Goal: Book appointment/travel/reservation

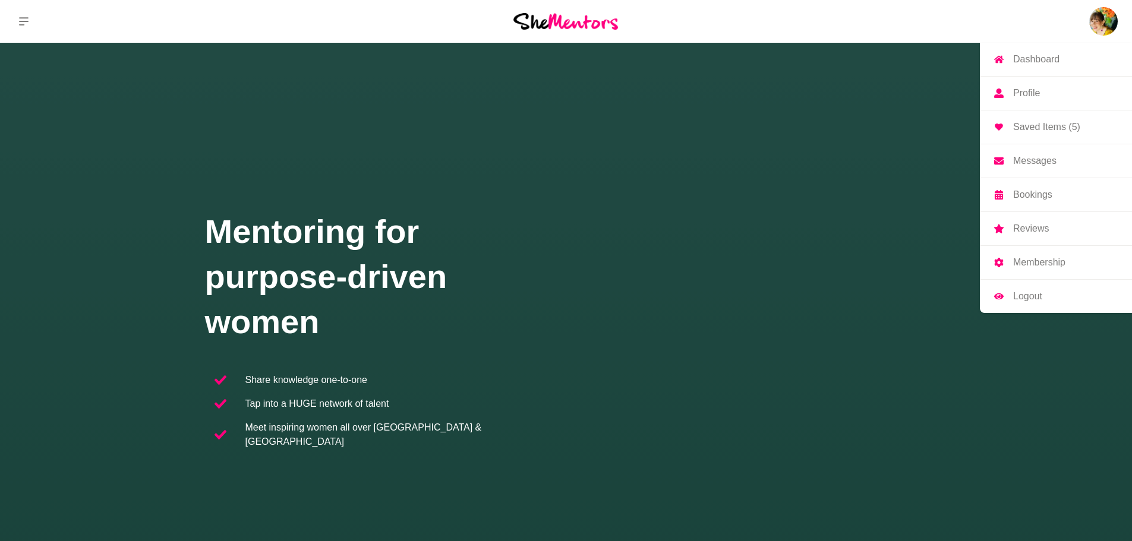
click at [455, 59] on p "Dashboard" at bounding box center [1036, 60] width 46 height 10
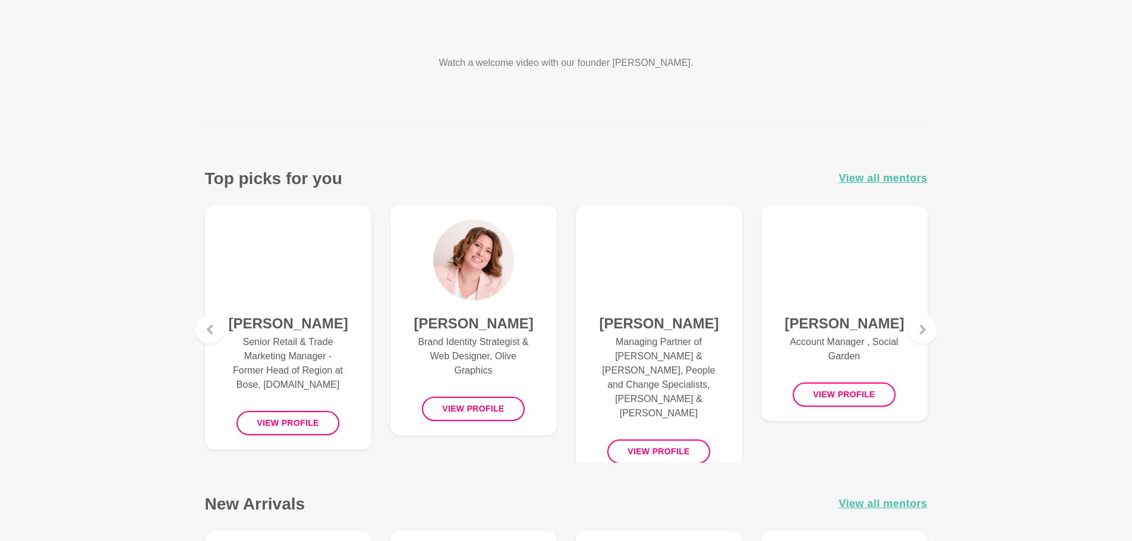
scroll to position [356, 0]
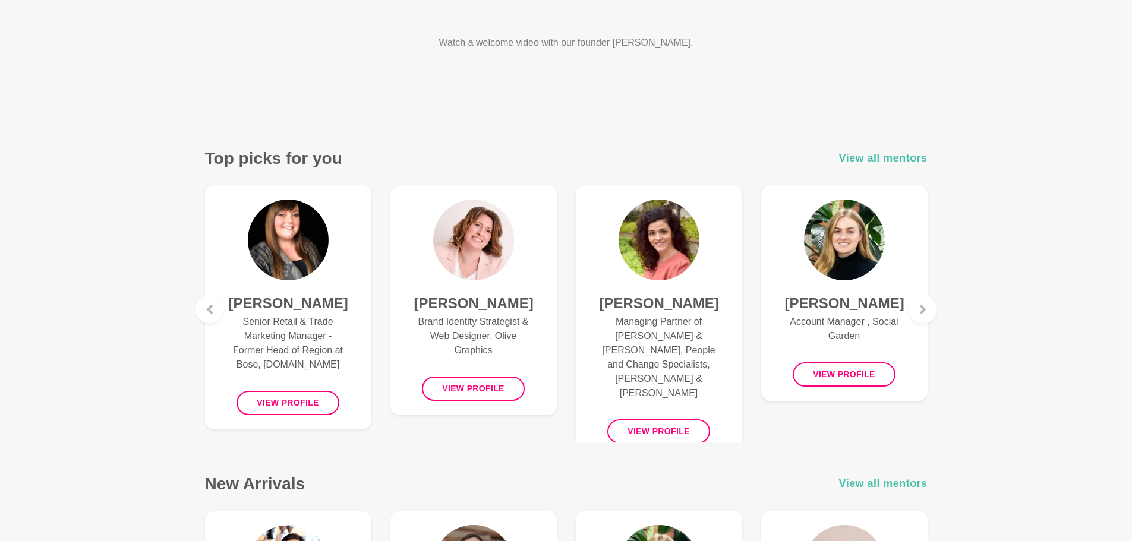
click at [455, 154] on span "View all mentors" at bounding box center [883, 158] width 89 height 17
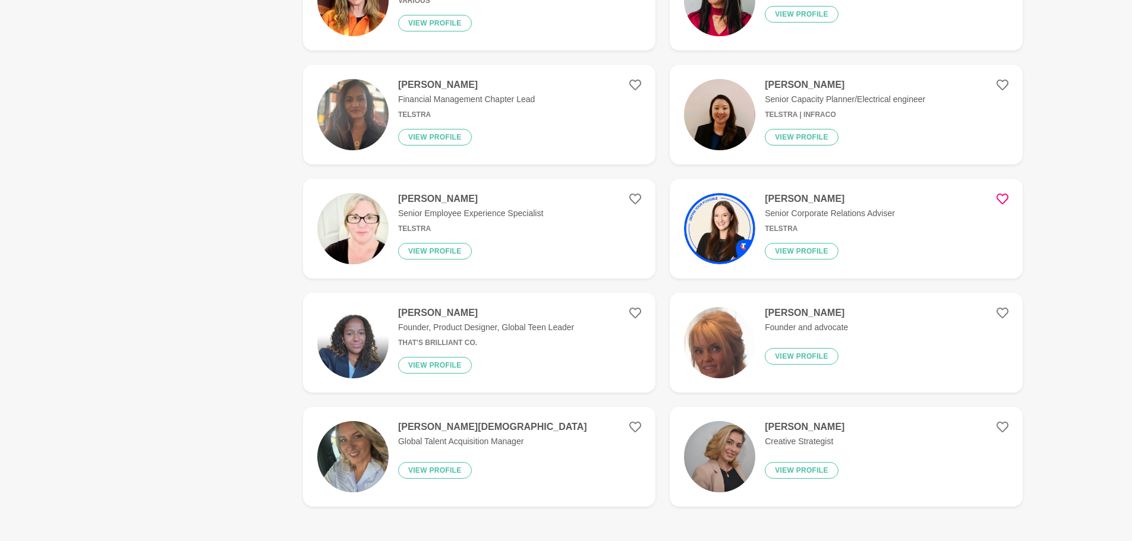
scroll to position [2020, 0]
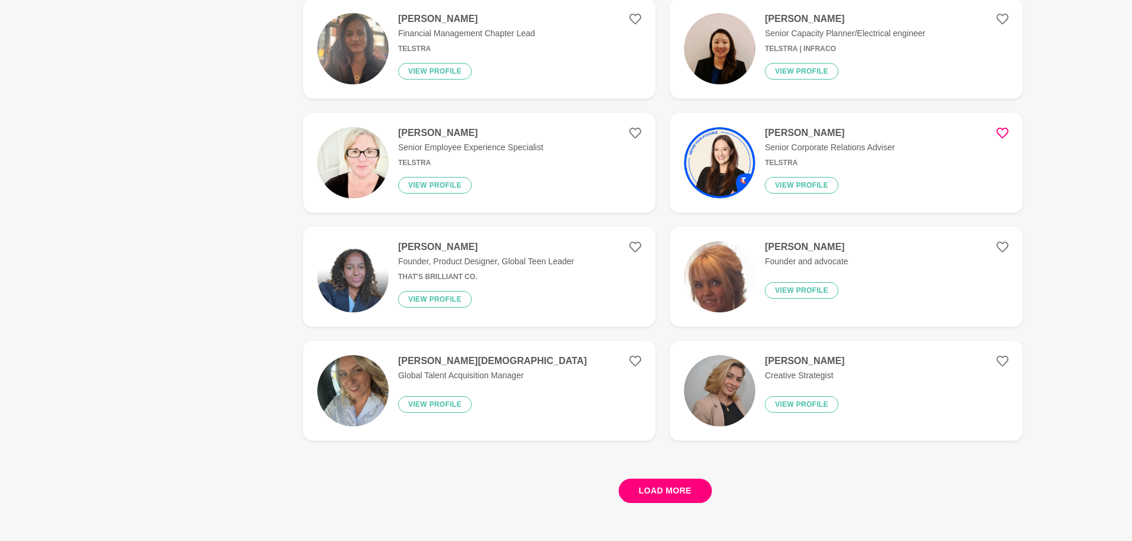
click at [659, 490] on button "Load more" at bounding box center [664, 491] width 93 height 24
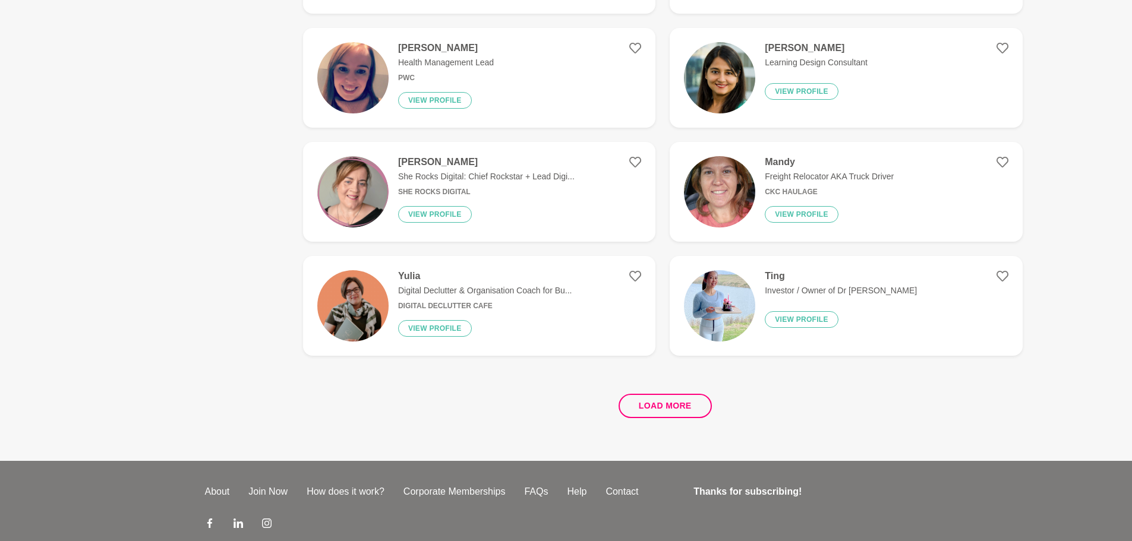
scroll to position [4396, 0]
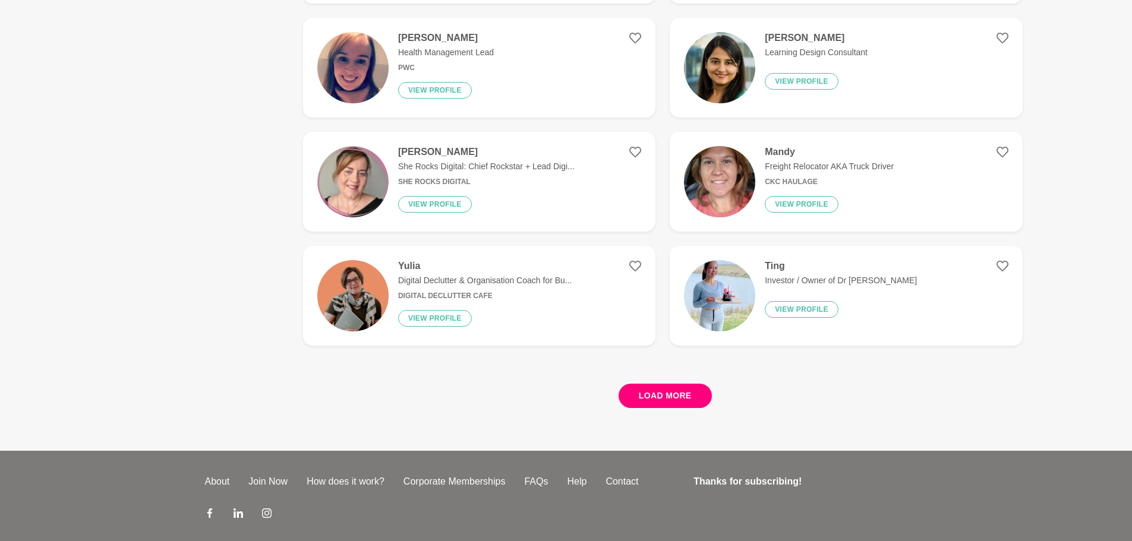
click at [659, 394] on button "Load more" at bounding box center [664, 396] width 93 height 24
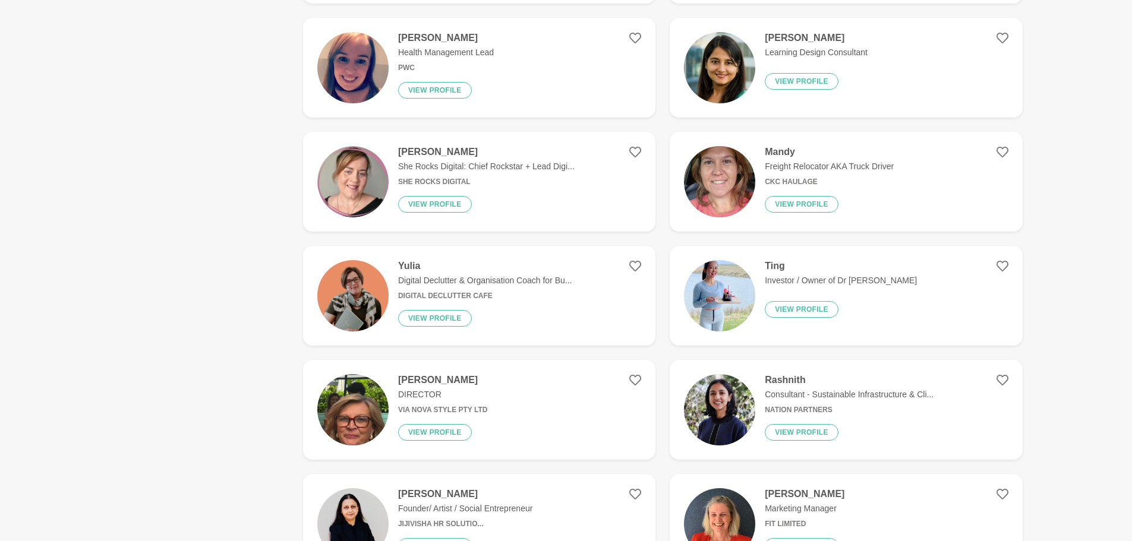
scroll to position [4455, 0]
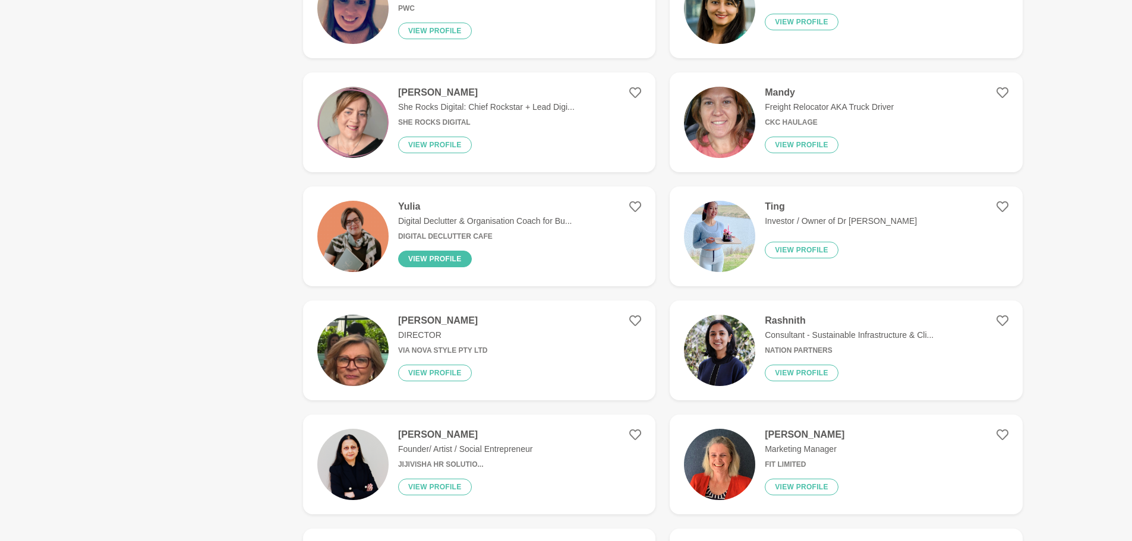
click at [443, 258] on button "View profile" at bounding box center [435, 259] width 74 height 17
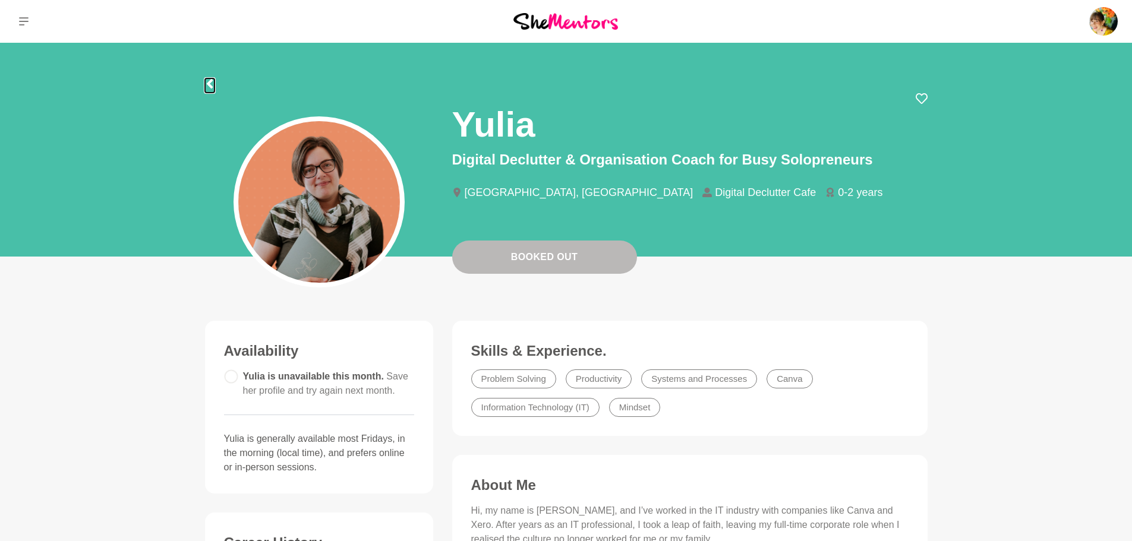
click at [210, 83] on icon at bounding box center [209, 84] width 6 height 10
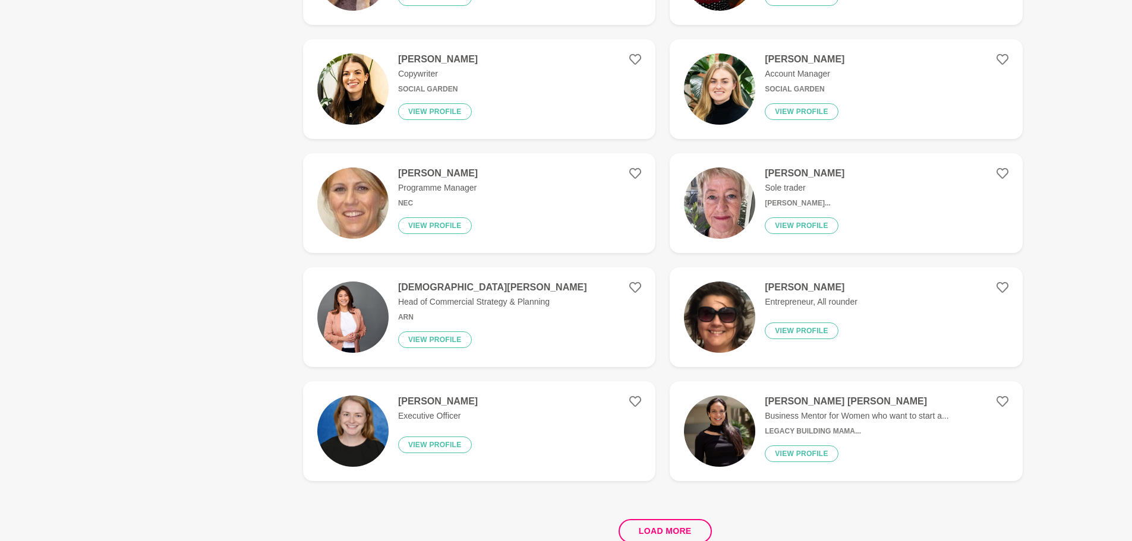
scroll to position [2167, 0]
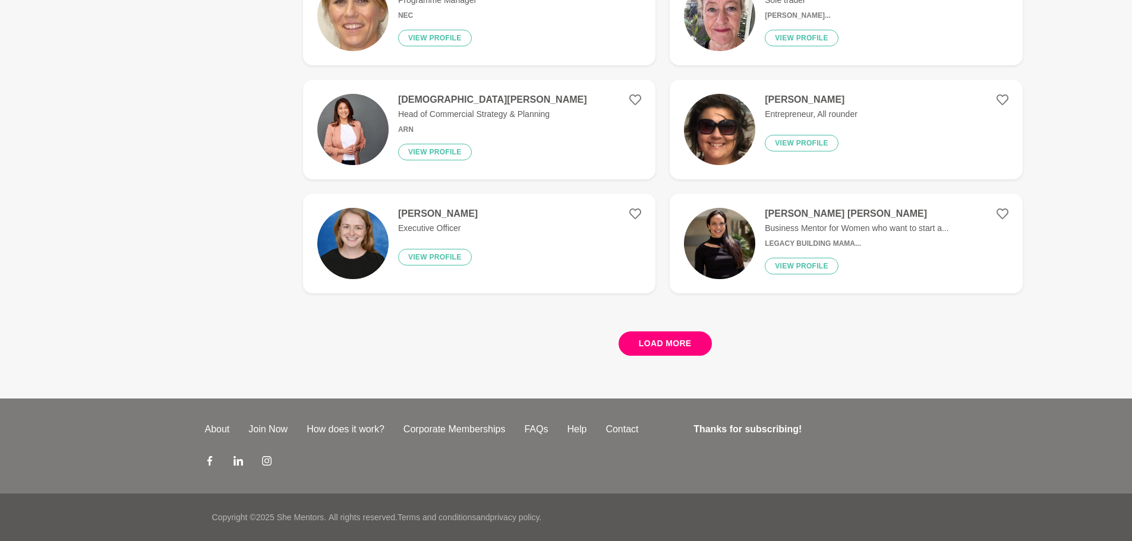
click at [661, 342] on button "Load more" at bounding box center [664, 343] width 93 height 24
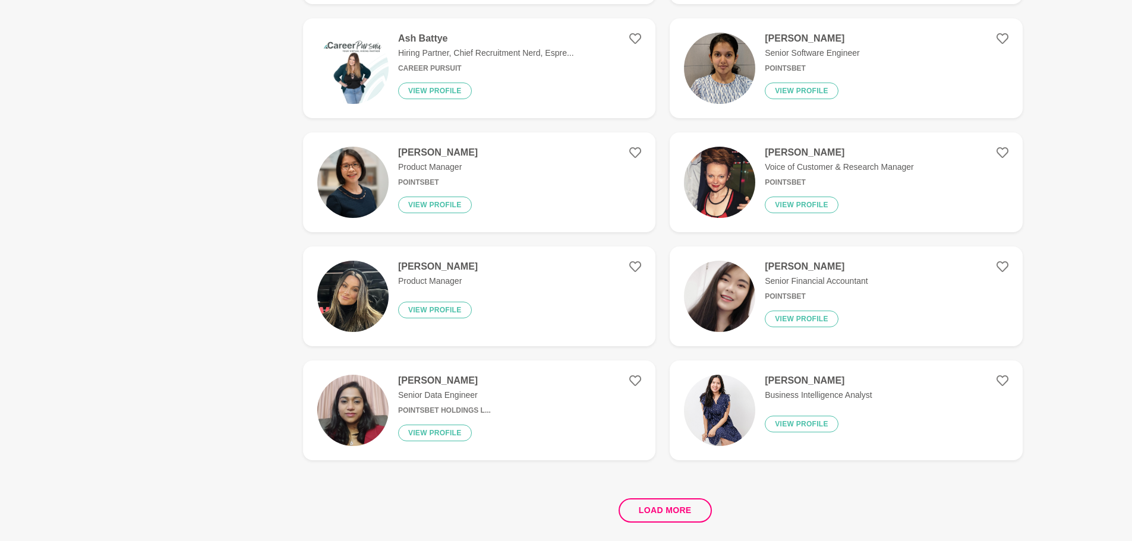
scroll to position [4306, 0]
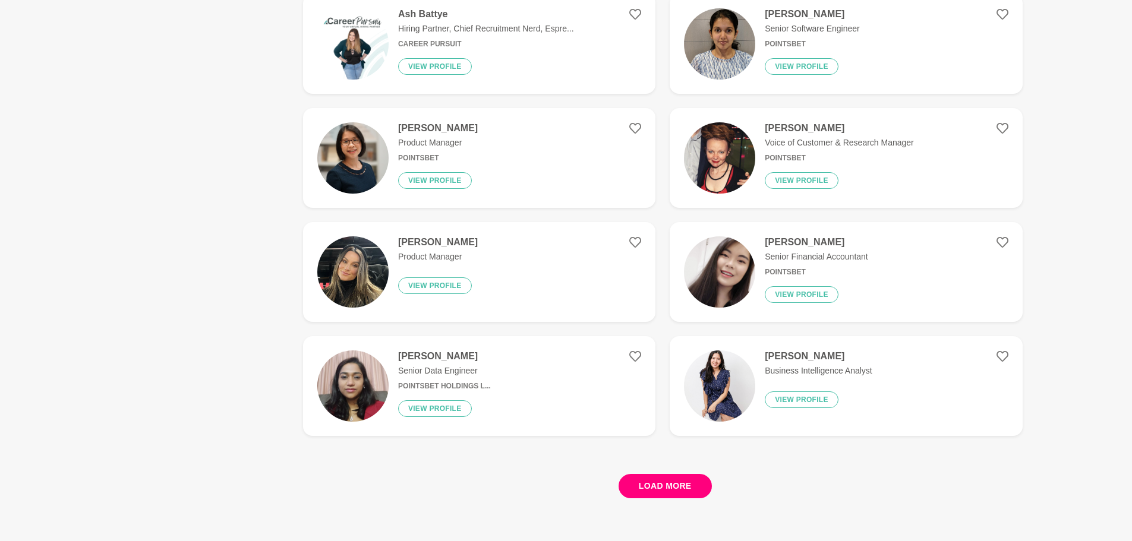
click at [665, 486] on button "Load more" at bounding box center [664, 486] width 93 height 24
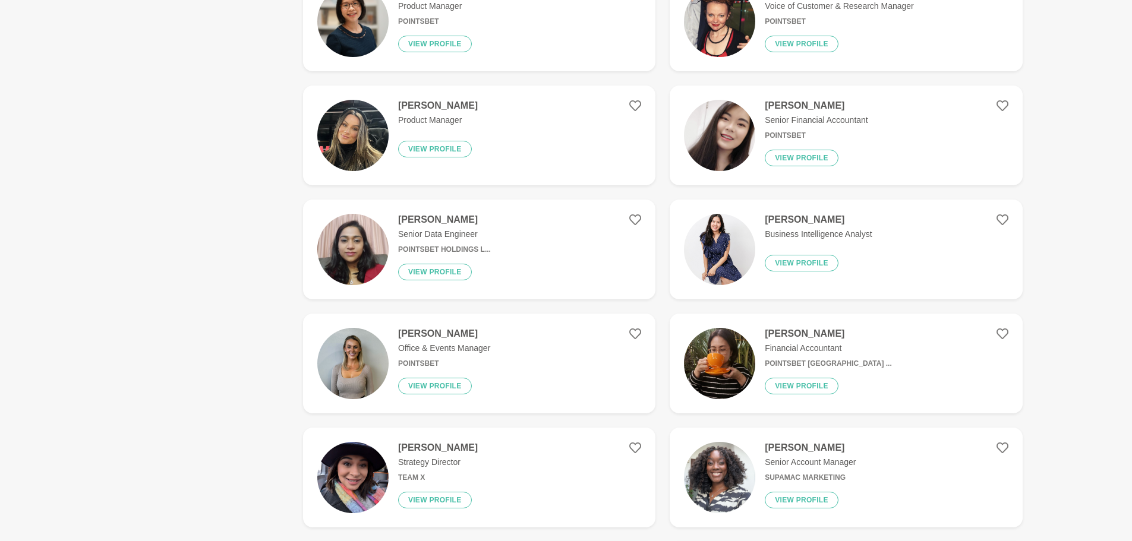
scroll to position [4722, 0]
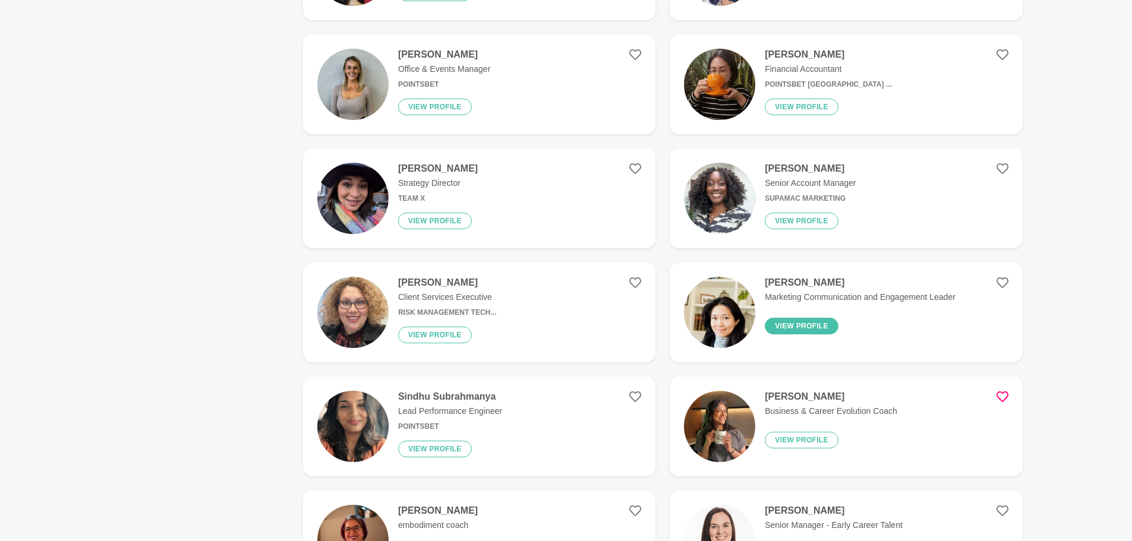
click at [789, 324] on button "View profile" at bounding box center [802, 326] width 74 height 17
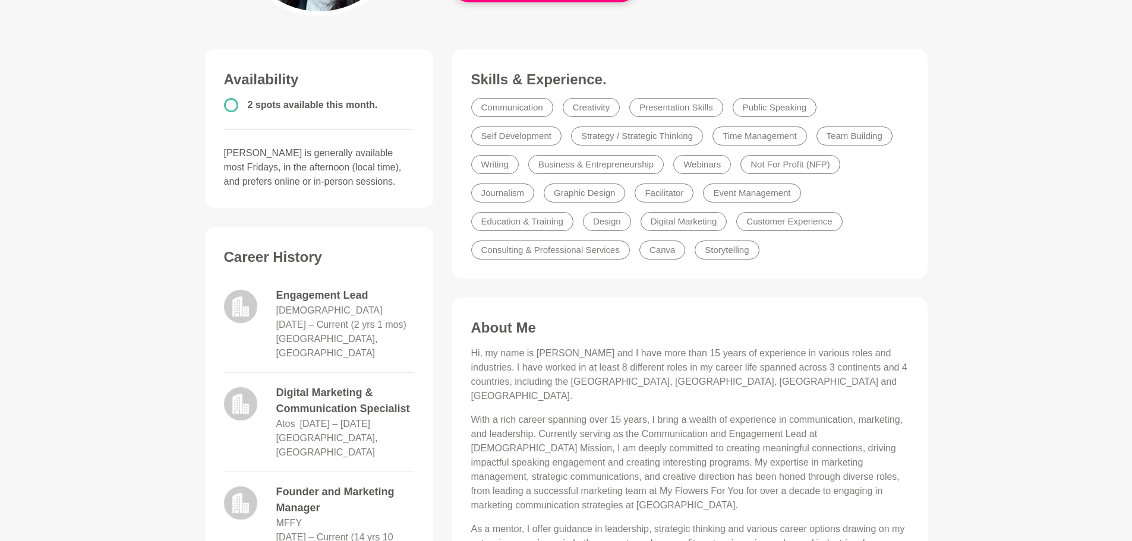
scroll to position [238, 0]
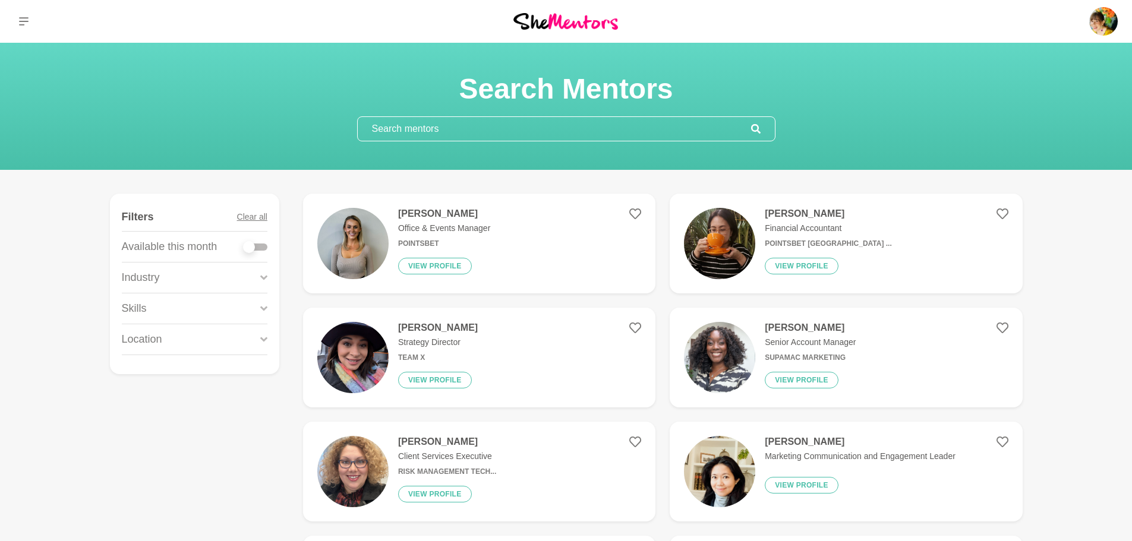
click at [541, 138] on input "text" at bounding box center [554, 129] width 393 height 24
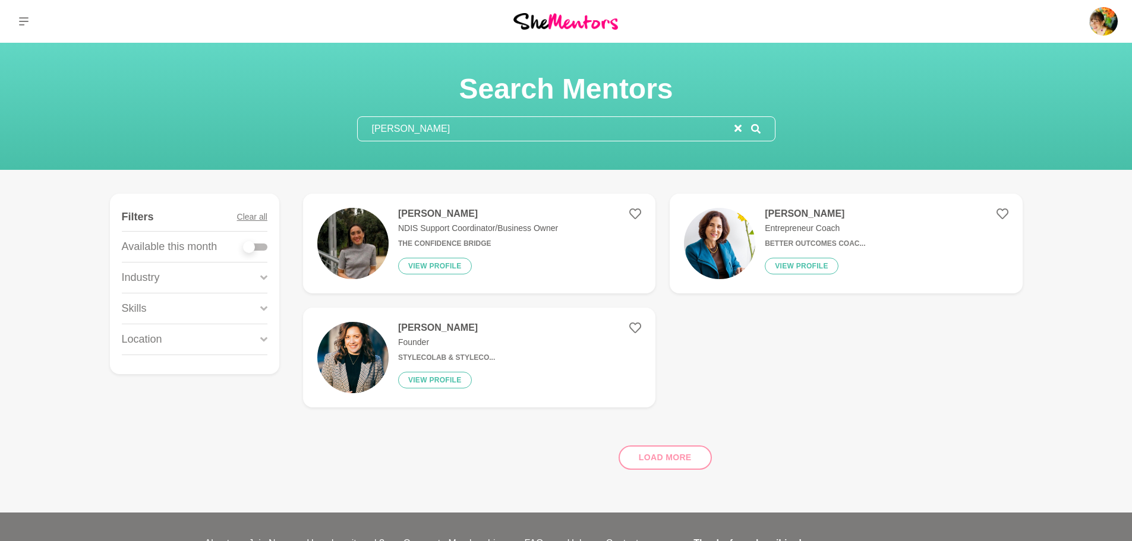
type input "[PERSON_NAME]"
click at [418, 321] on figure "[PERSON_NAME] Founder StyleColab & StyleCo... View profile" at bounding box center [479, 358] width 352 height 100
click at [447, 125] on input "[PERSON_NAME]" at bounding box center [546, 129] width 377 height 24
click at [390, 125] on input "[PERSON_NAME]" at bounding box center [546, 129] width 377 height 24
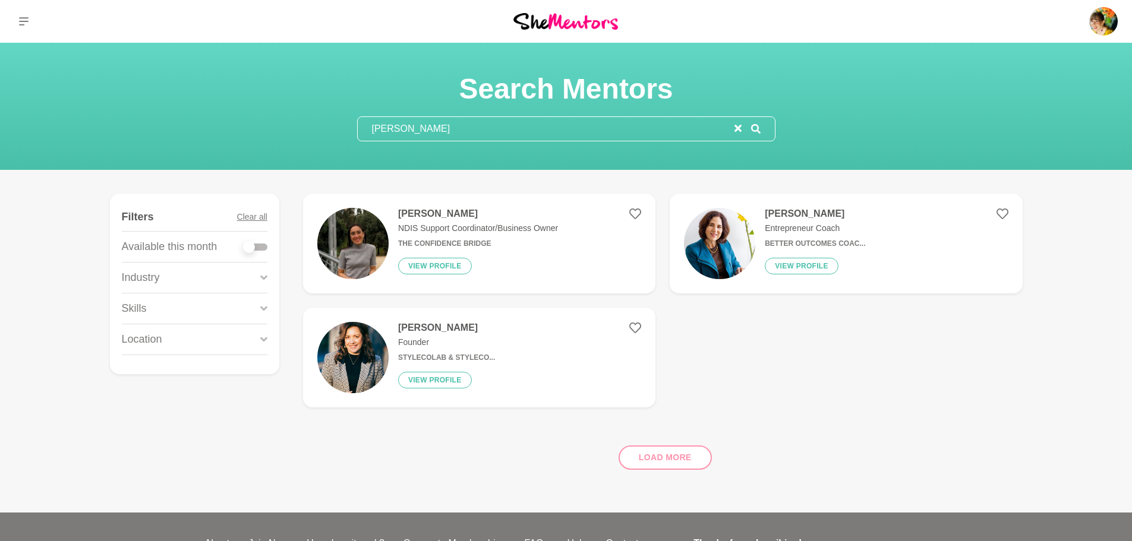
click at [390, 125] on input "[PERSON_NAME]" at bounding box center [546, 129] width 377 height 24
click at [217, 293] on div "Filters Clear all Available this month Industry Coaching Disability Support Fas…" at bounding box center [195, 284] width 146 height 181
click at [223, 280] on div "Industry" at bounding box center [195, 278] width 146 height 30
click at [170, 302] on label "Coaching" at bounding box center [154, 300] width 37 height 15
drag, startPoint x: 739, startPoint y: 127, endPoint x: 683, endPoint y: 130, distance: 56.5
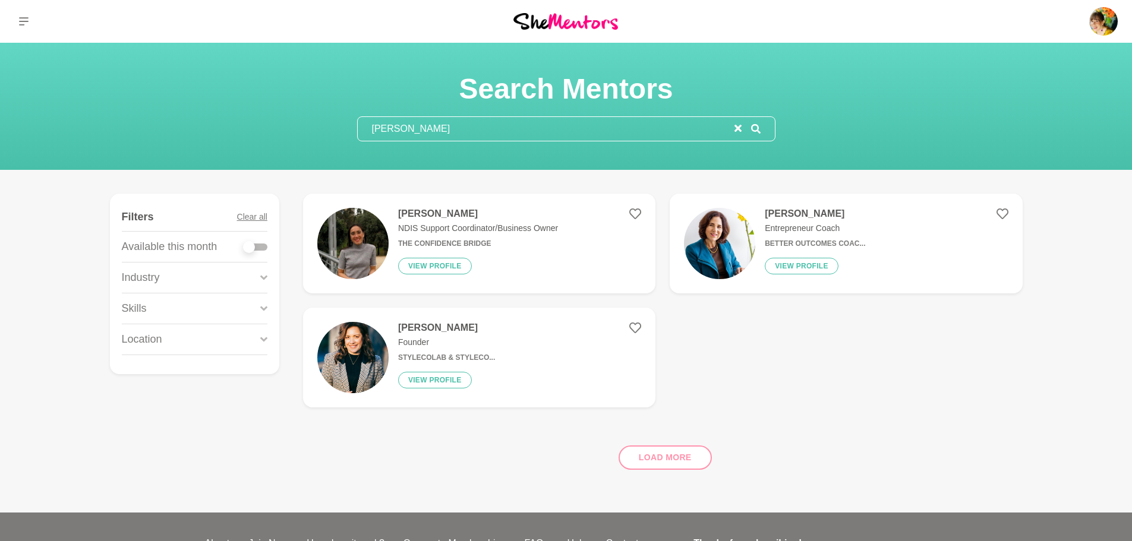
click at [740, 127] on icon "reset" at bounding box center [737, 128] width 7 height 7
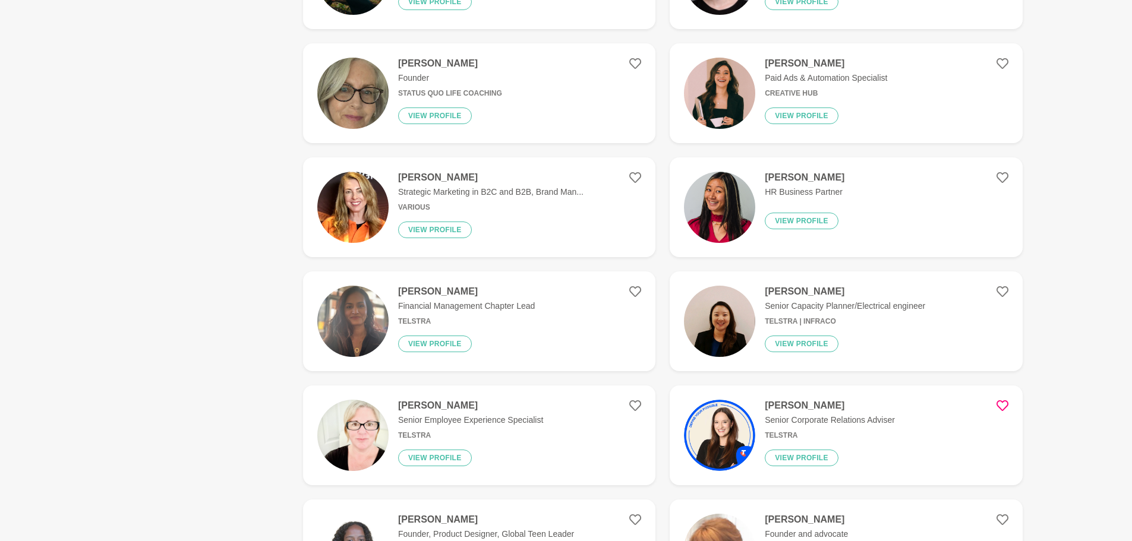
scroll to position [2020, 0]
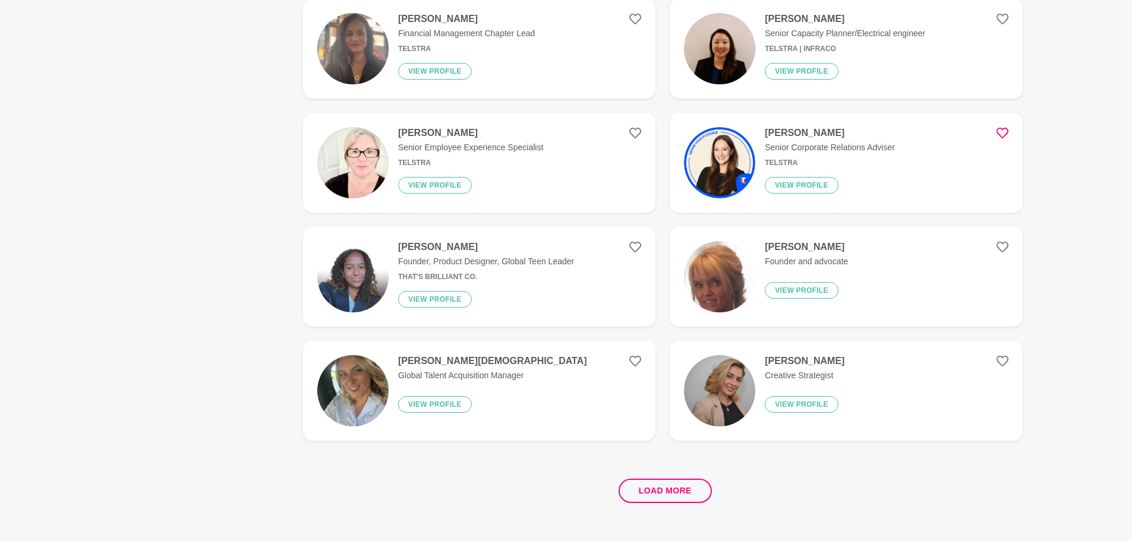
click at [435, 248] on h4 "[PERSON_NAME]" at bounding box center [486, 247] width 176 height 12
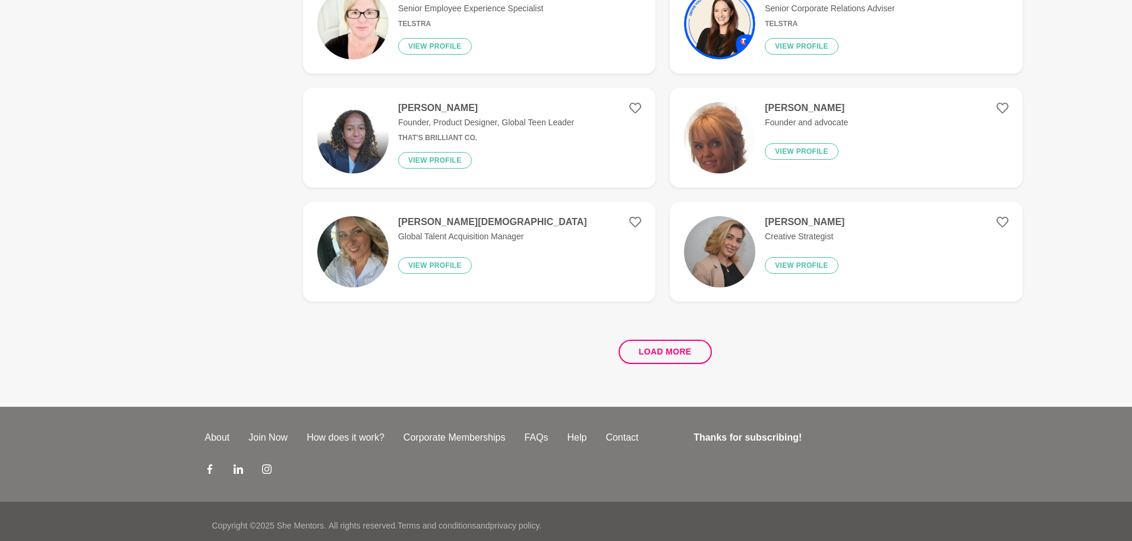
scroll to position [2167, 0]
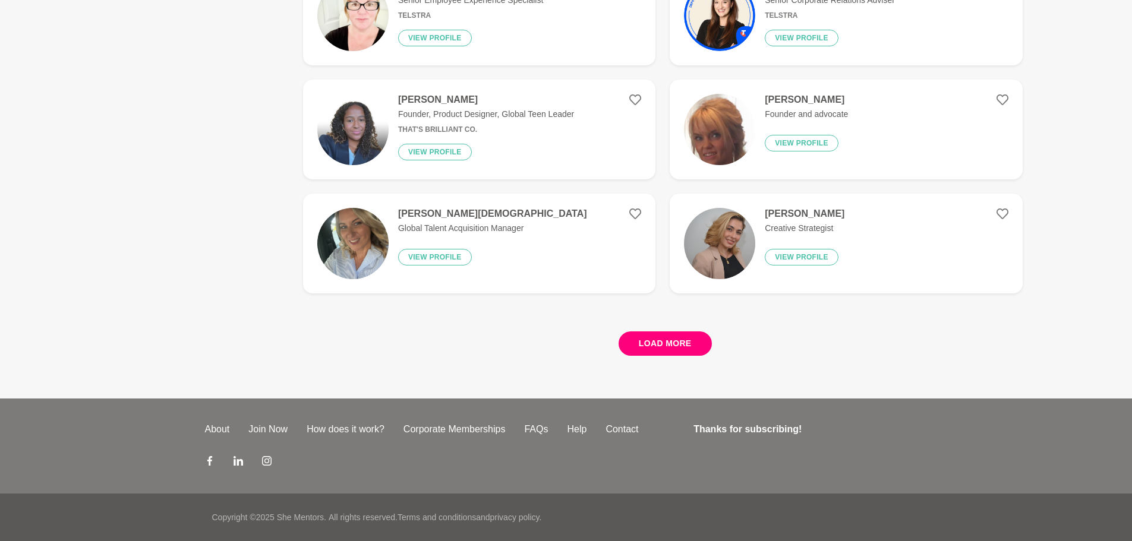
click at [677, 344] on button "Load more" at bounding box center [664, 343] width 93 height 24
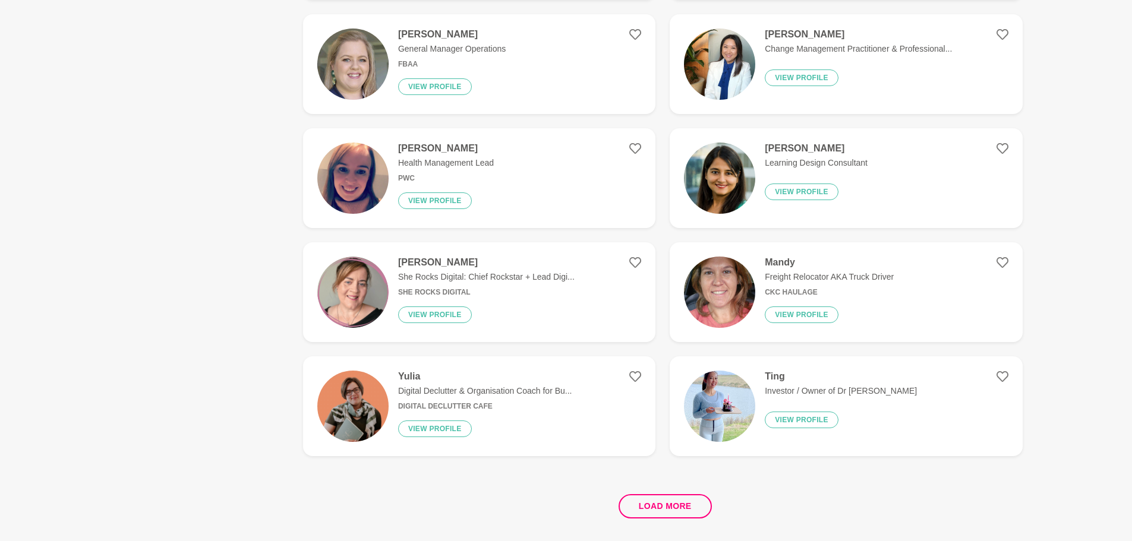
scroll to position [4306, 0]
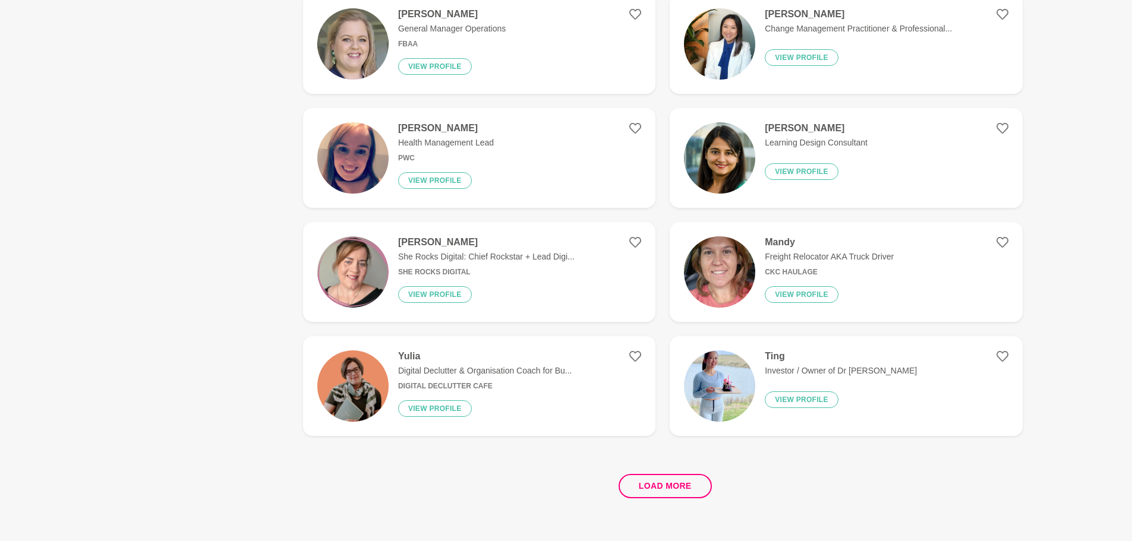
click at [446, 244] on h4 "[PERSON_NAME]" at bounding box center [486, 242] width 176 height 12
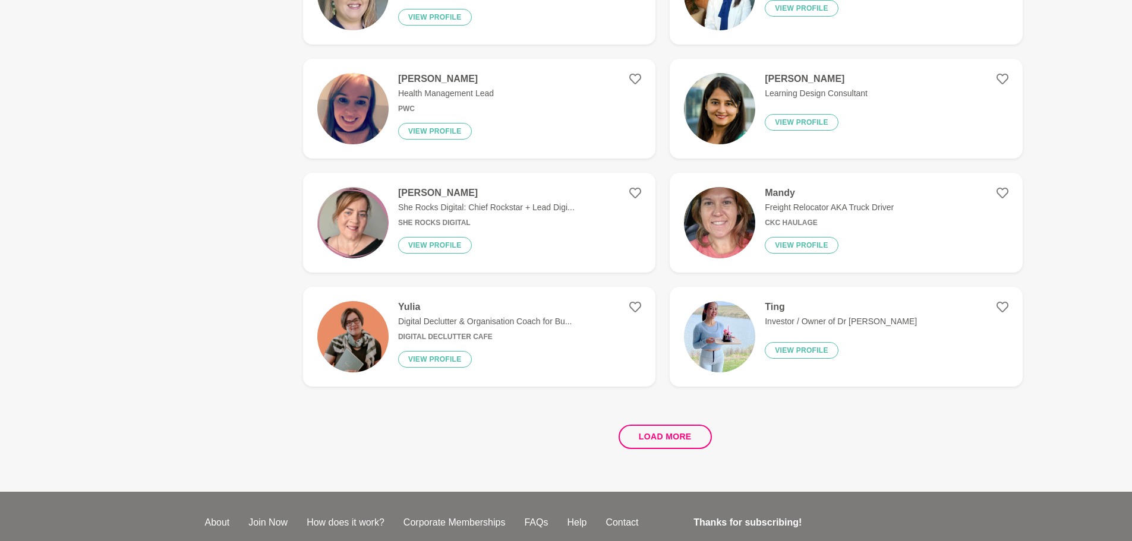
scroll to position [2139, 0]
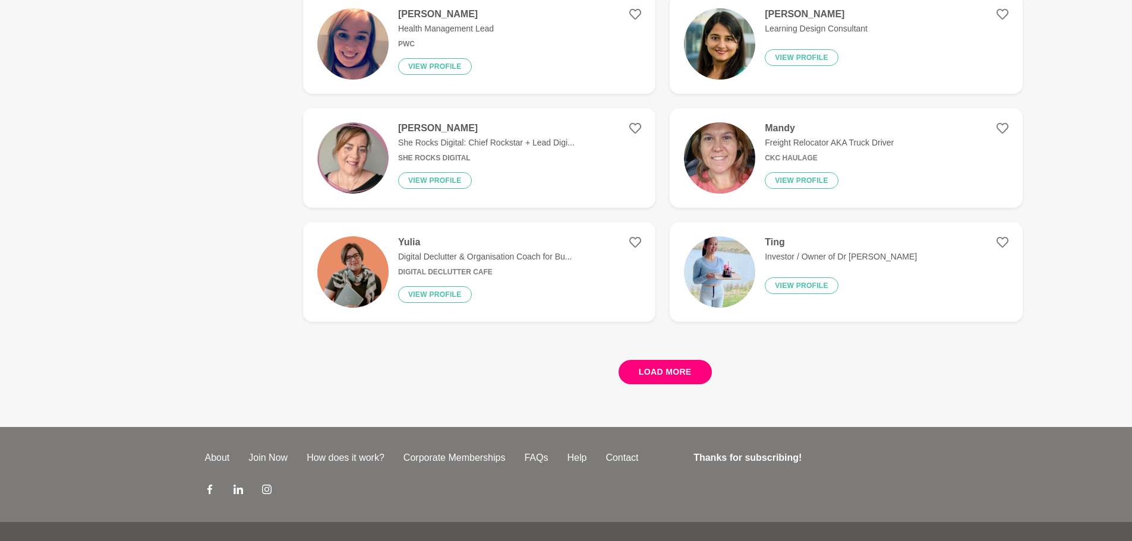
click at [675, 372] on button "Load more" at bounding box center [664, 372] width 93 height 24
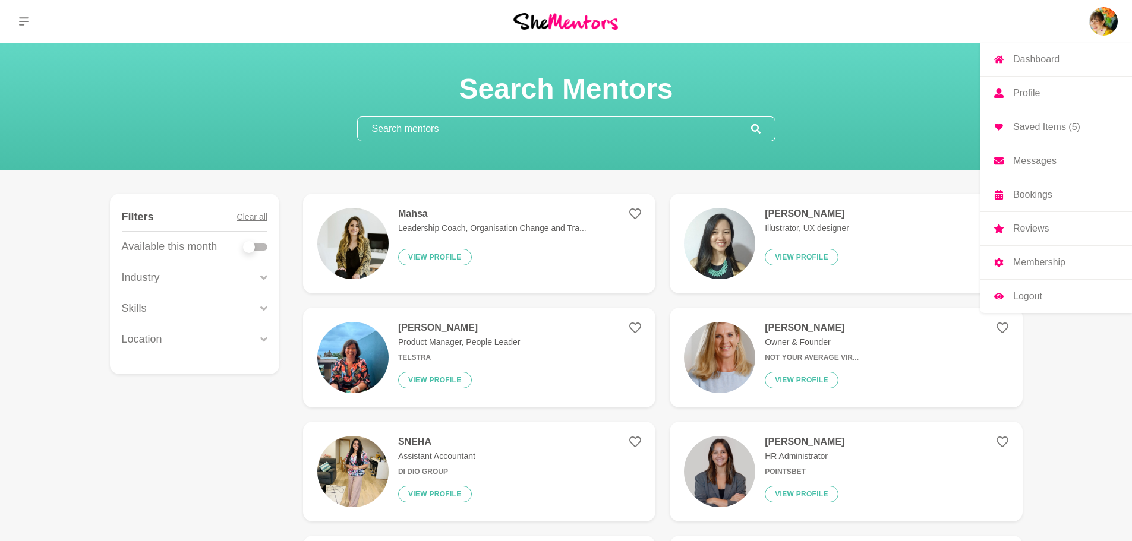
click at [1098, 26] on img at bounding box center [1103, 21] width 29 height 29
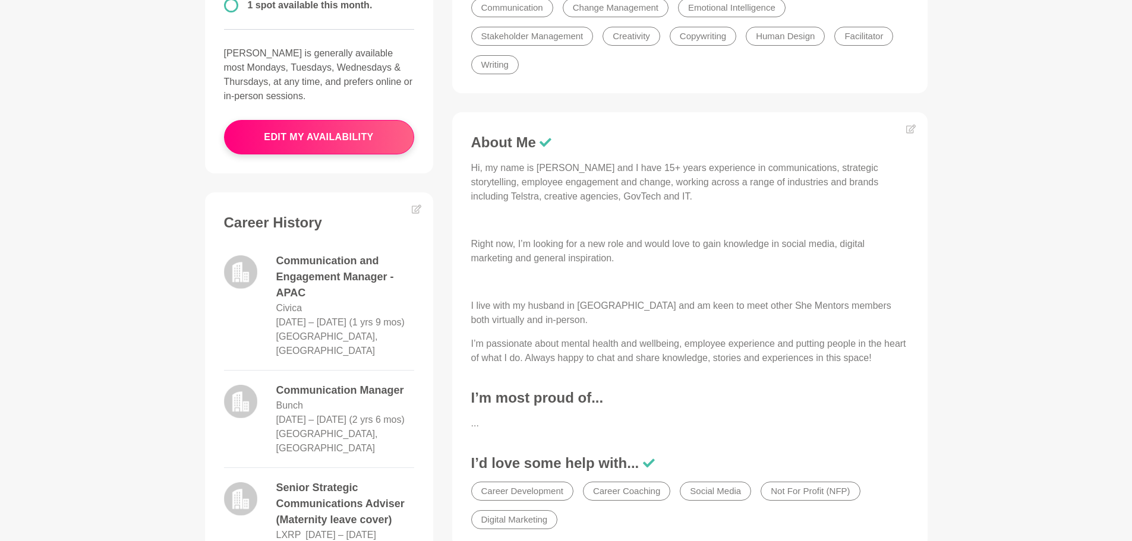
scroll to position [475, 0]
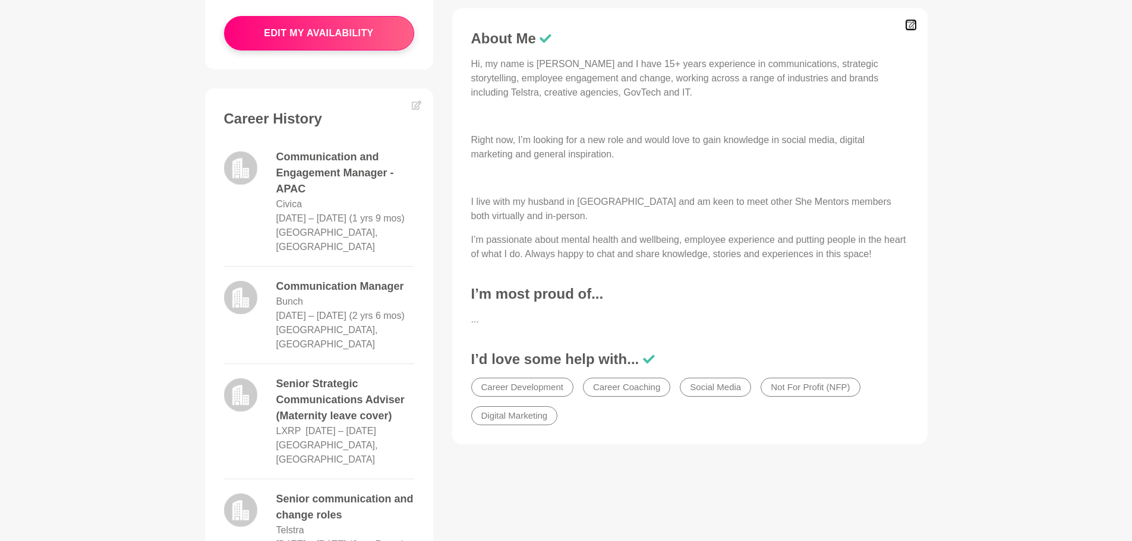
click at [914, 28] on icon at bounding box center [911, 25] width 10 height 10
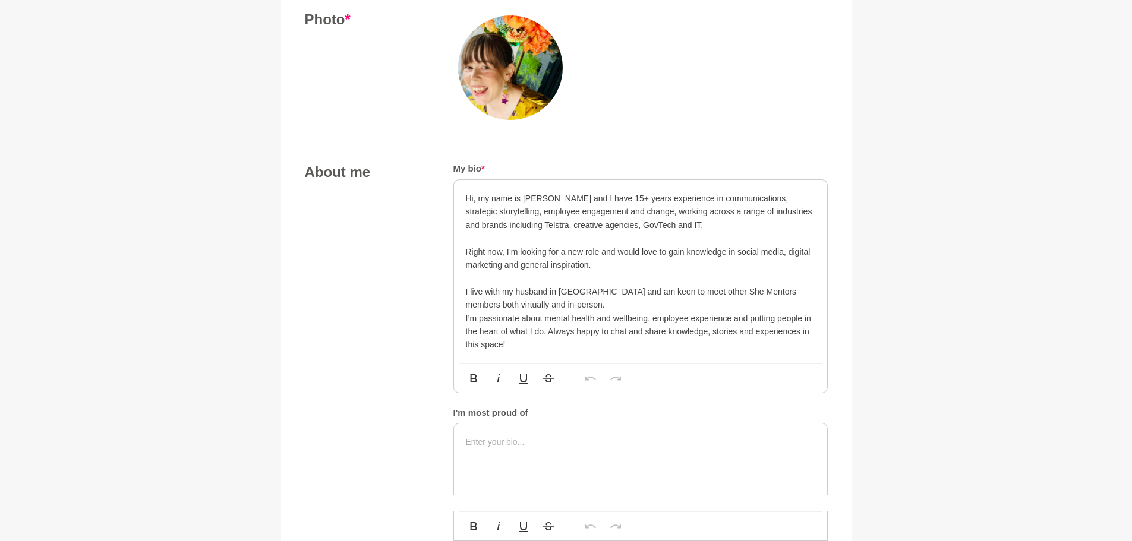
scroll to position [535, 0]
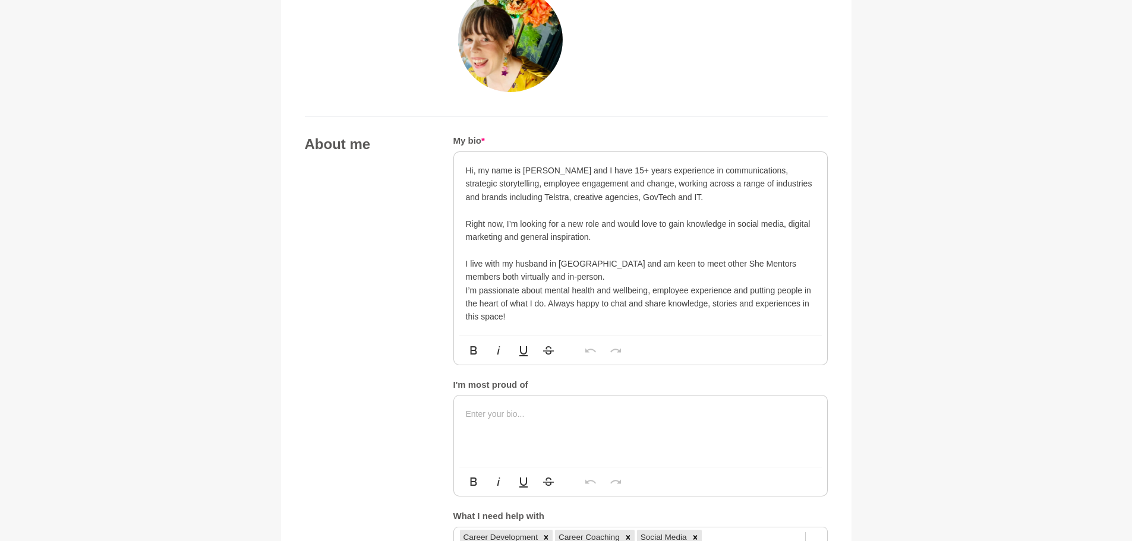
click at [578, 277] on p "I live with my husband in [GEOGRAPHIC_DATA] and am keen to meet other She Mento…" at bounding box center [640, 270] width 349 height 27
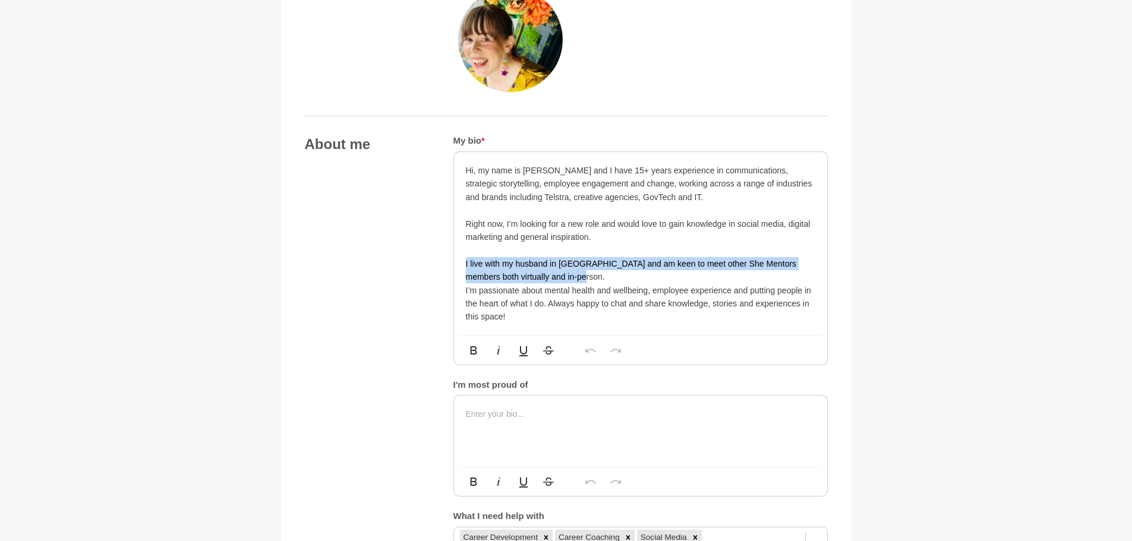
drag, startPoint x: 583, startPoint y: 273, endPoint x: 446, endPoint y: 263, distance: 137.0
click at [446, 263] on div "About me My bio * Hi, my name is [PERSON_NAME] and I have 15+ years experience …" at bounding box center [566, 351] width 523 height 432
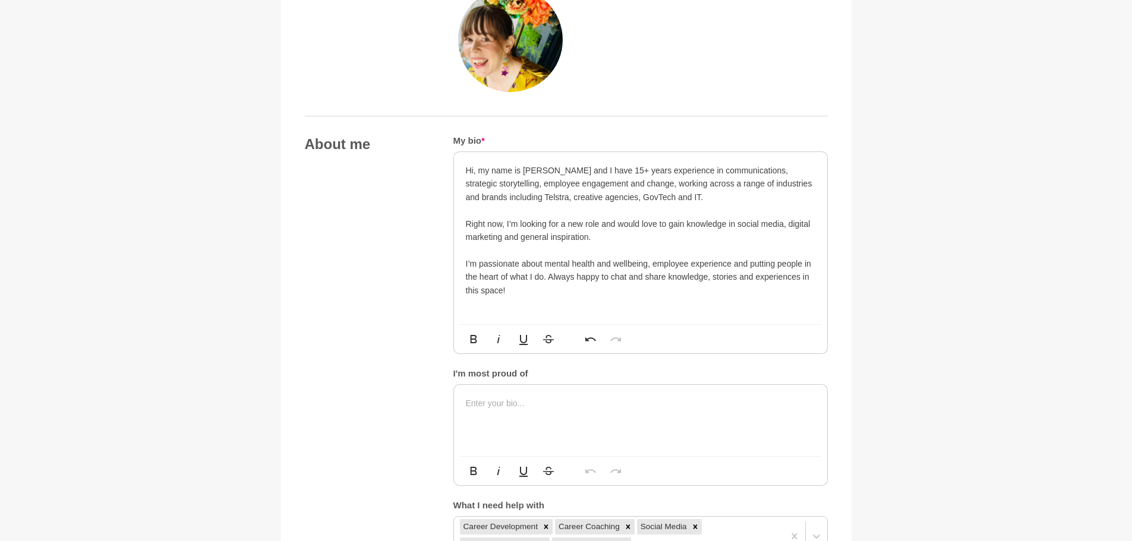
click at [539, 291] on p "I’m passionate about mental health and wellbeing, employee experience and putti…" at bounding box center [640, 277] width 349 height 40
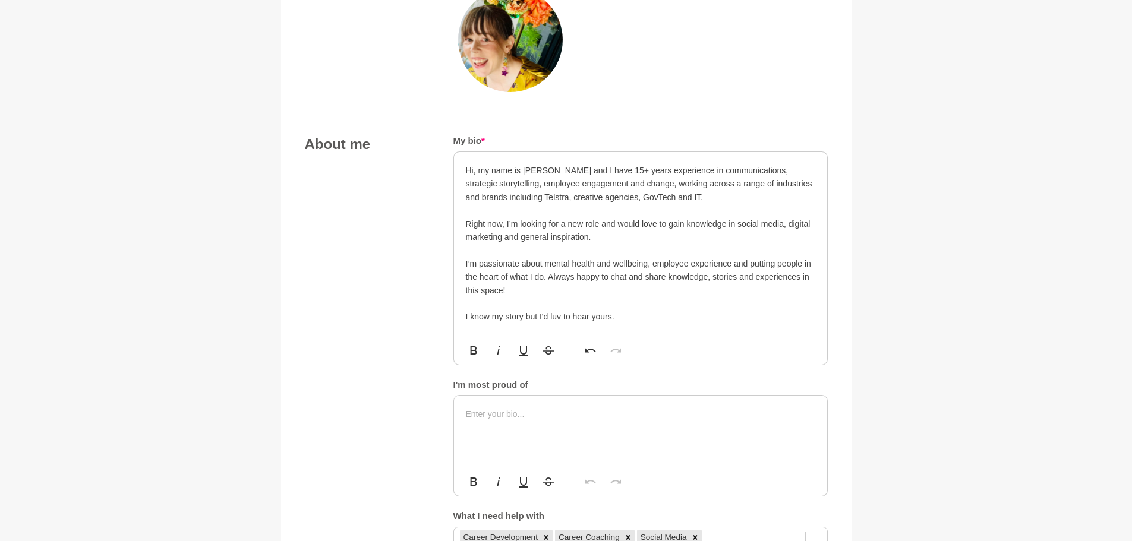
click at [513, 419] on p at bounding box center [640, 414] width 349 height 13
click at [500, 416] on p "My resiliance and authenticy -" at bounding box center [640, 414] width 349 height 13
copy p "My resiliance and authenticy -"
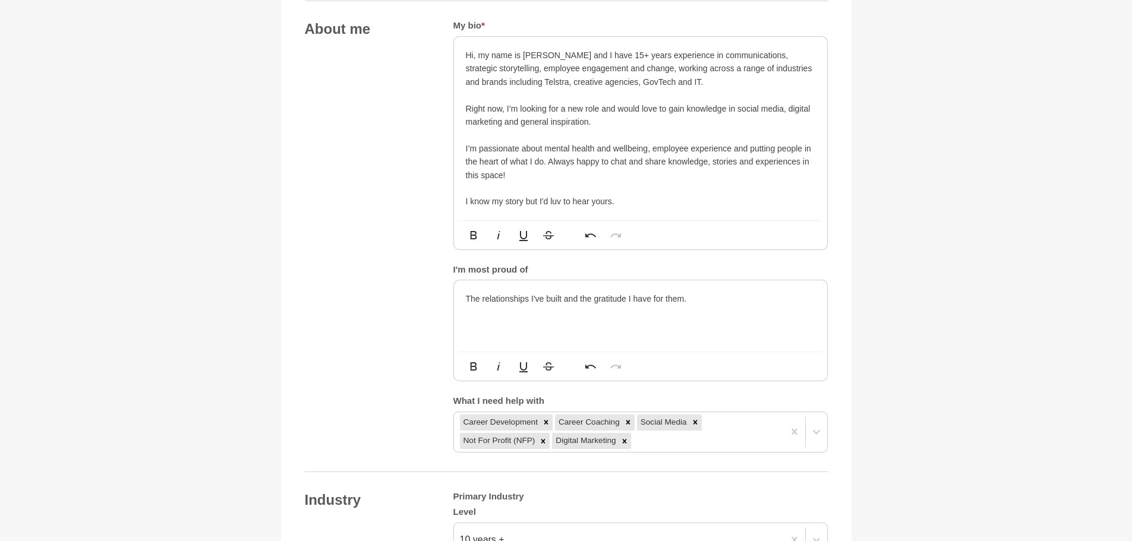
scroll to position [653, 0]
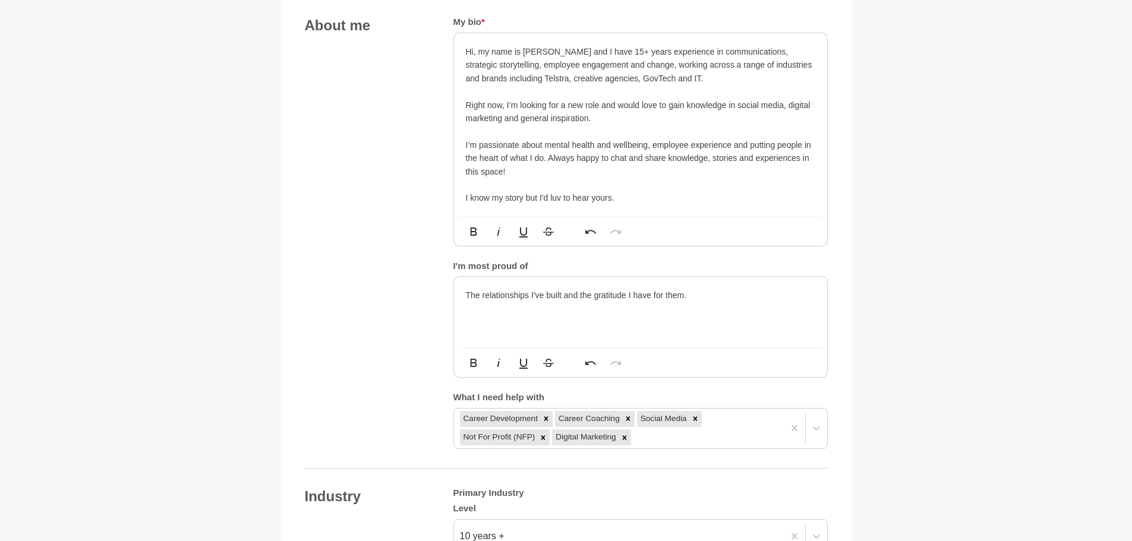
click at [545, 295] on p "​The relationships I've built and the gratitude I have for them." at bounding box center [640, 295] width 349 height 13
click at [548, 294] on p "​The relationships I've built and the gratitude I have for them." at bounding box center [640, 295] width 349 height 13
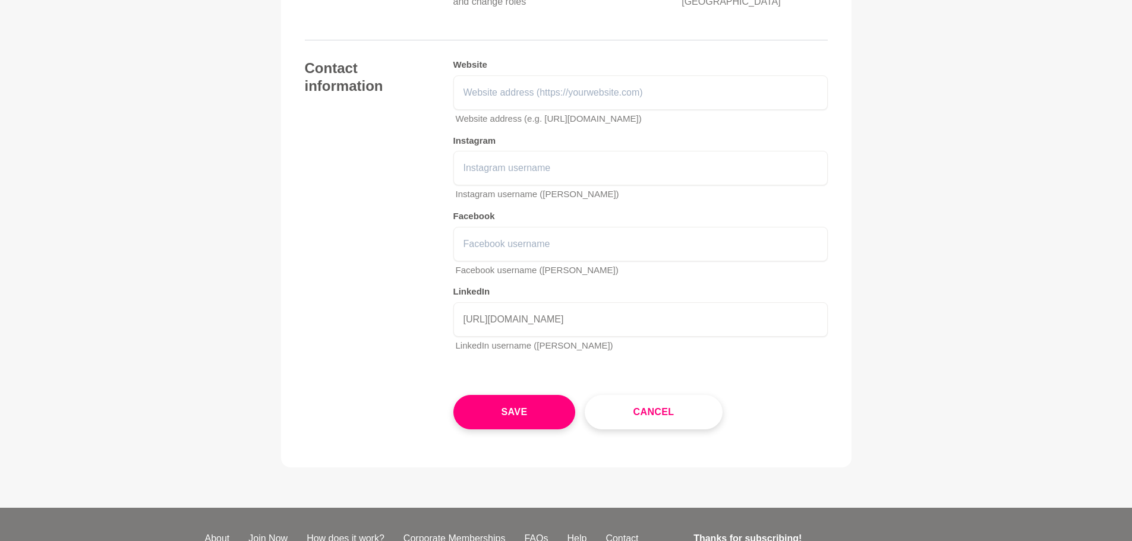
scroll to position [1974, 0]
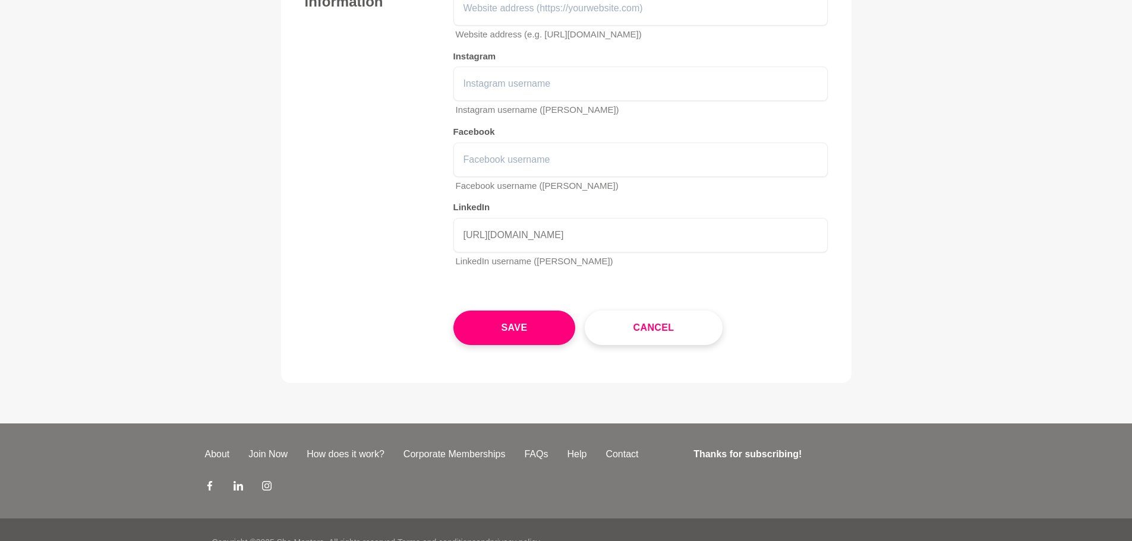
click at [534, 311] on button "Save" at bounding box center [514, 328] width 122 height 34
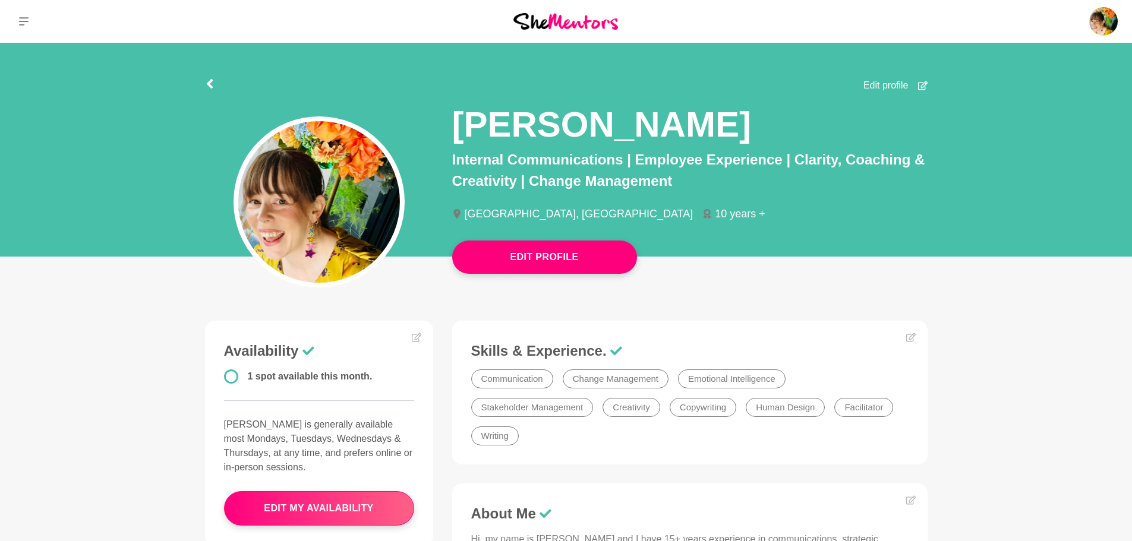
click at [563, 18] on img at bounding box center [565, 21] width 105 height 16
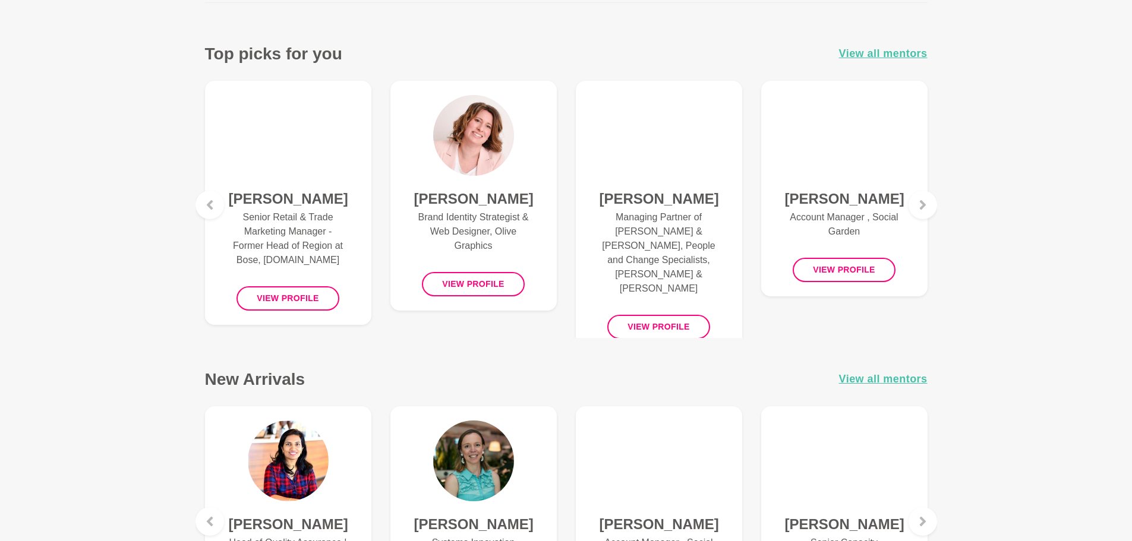
scroll to position [653, 0]
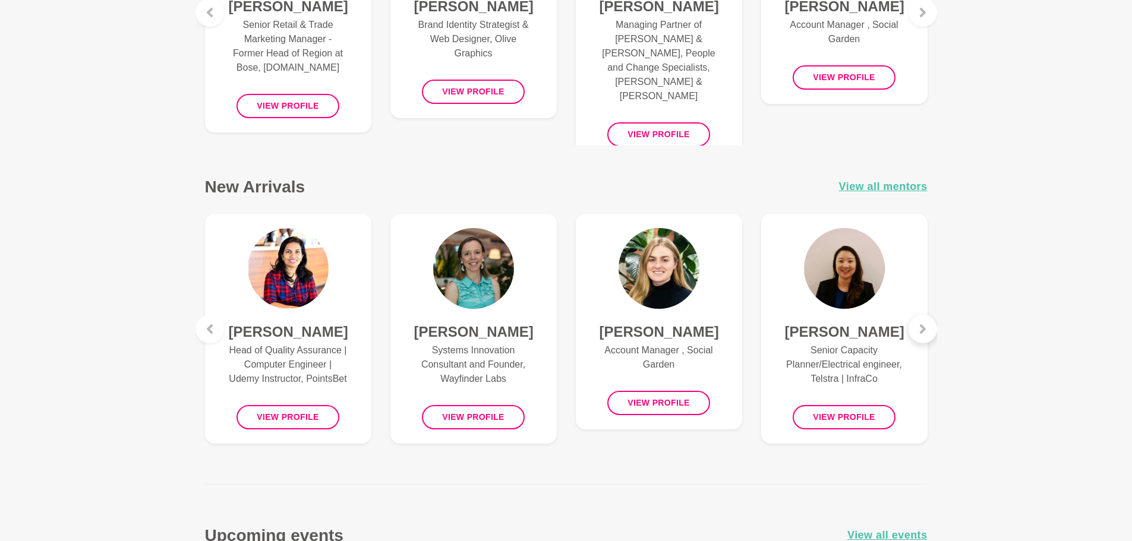
click at [927, 333] on div at bounding box center [922, 329] width 29 height 29
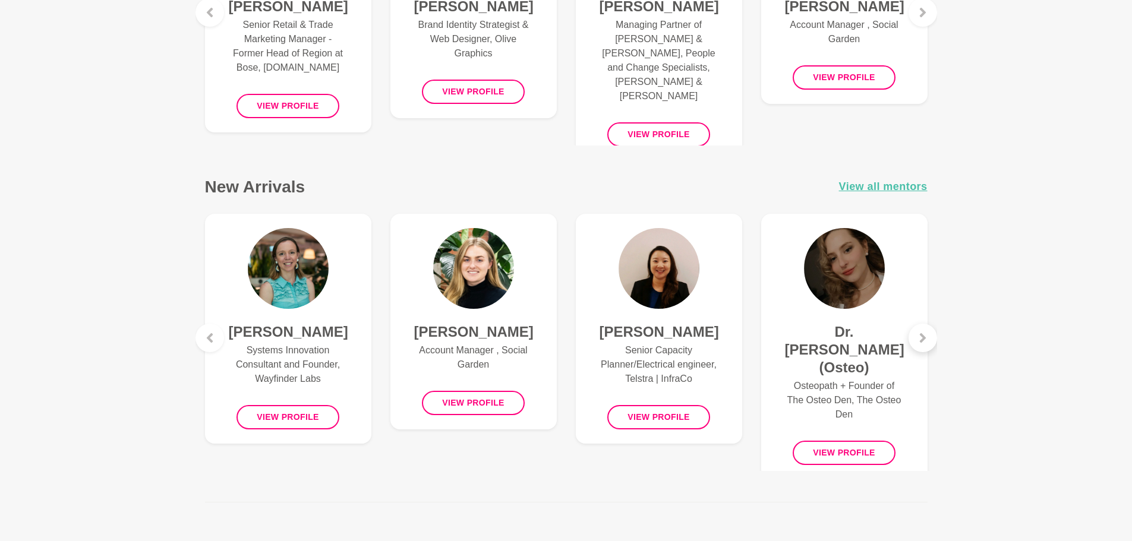
click at [927, 333] on div at bounding box center [922, 338] width 29 height 29
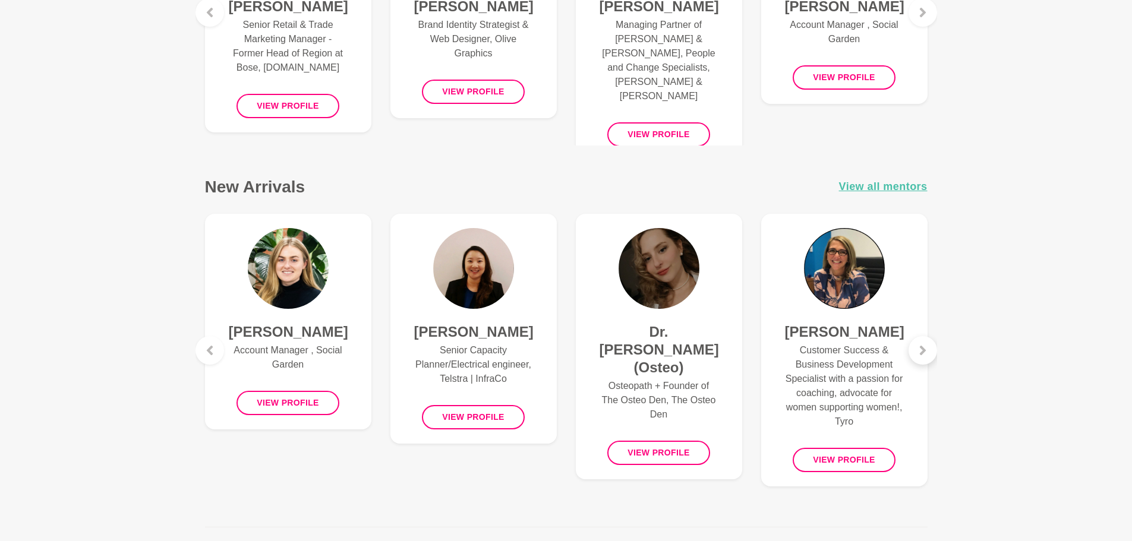
click at [927, 333] on div "[PERSON_NAME] Customer Success & Business Development Specialist with a passion…" at bounding box center [843, 350] width 185 height 292
click at [892, 184] on span "View all mentors" at bounding box center [883, 186] width 89 height 17
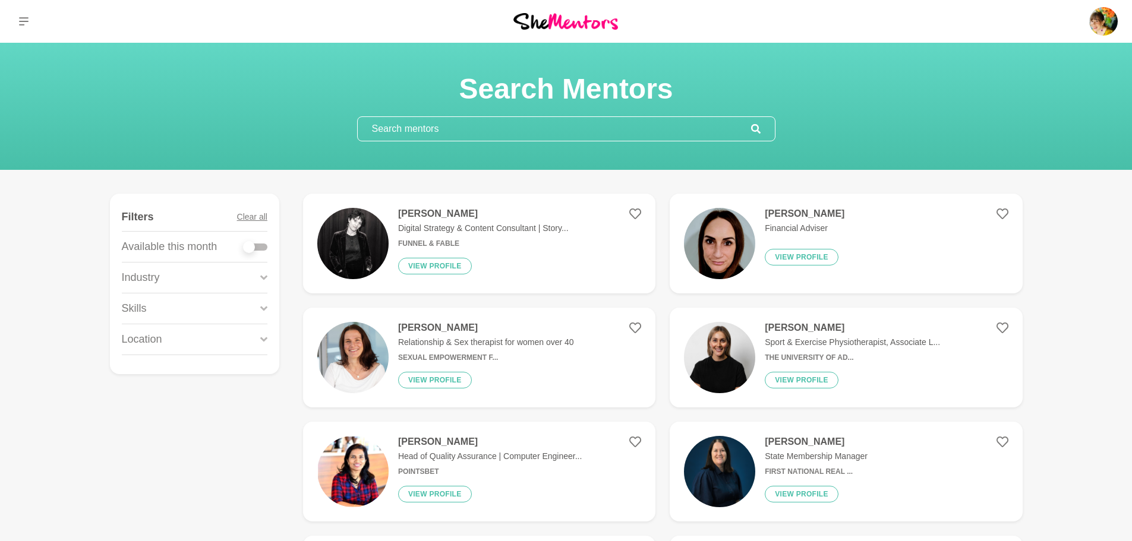
click at [721, 128] on input "text" at bounding box center [554, 129] width 393 height 24
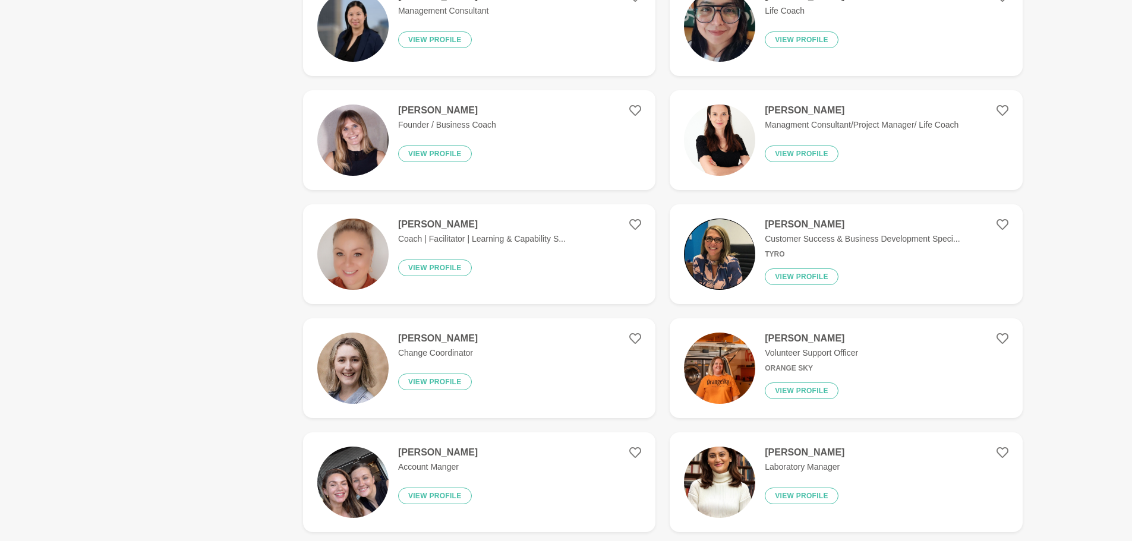
scroll to position [1604, 0]
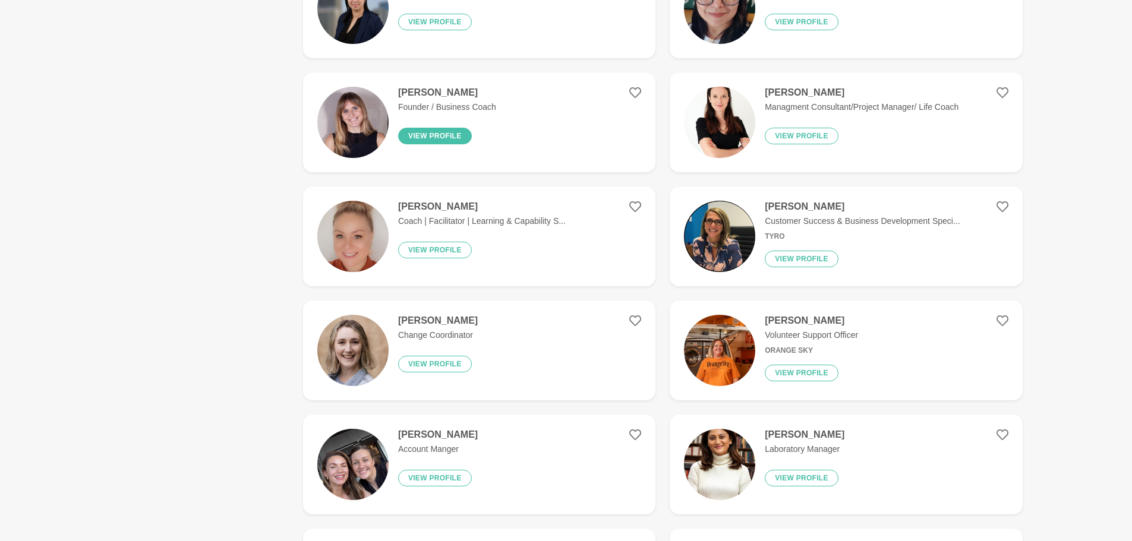
type input "career coach"
click at [438, 131] on button "View profile" at bounding box center [435, 136] width 74 height 17
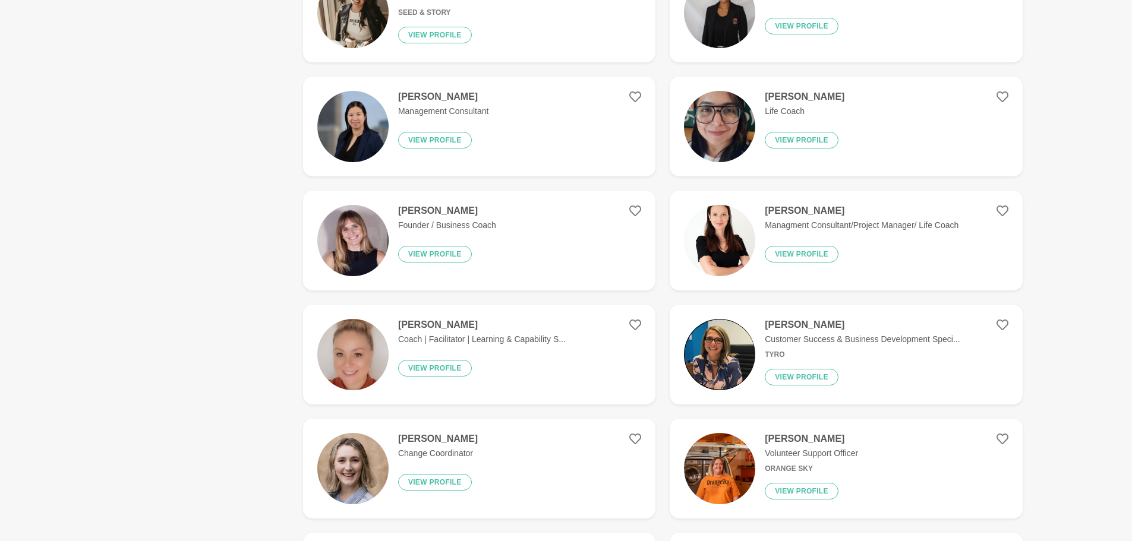
scroll to position [1604, 0]
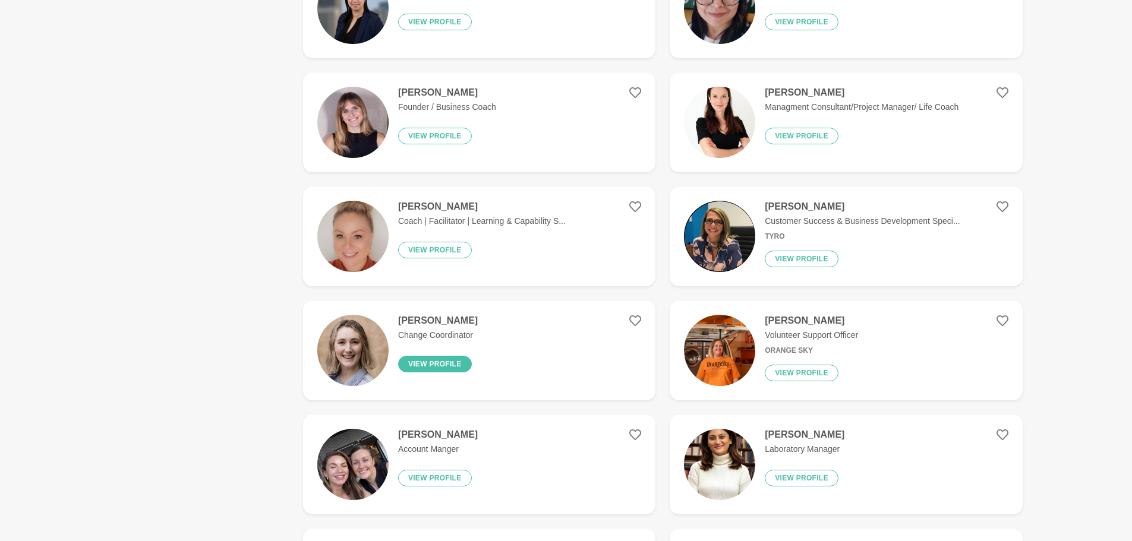
click at [427, 363] on button "View profile" at bounding box center [435, 364] width 74 height 17
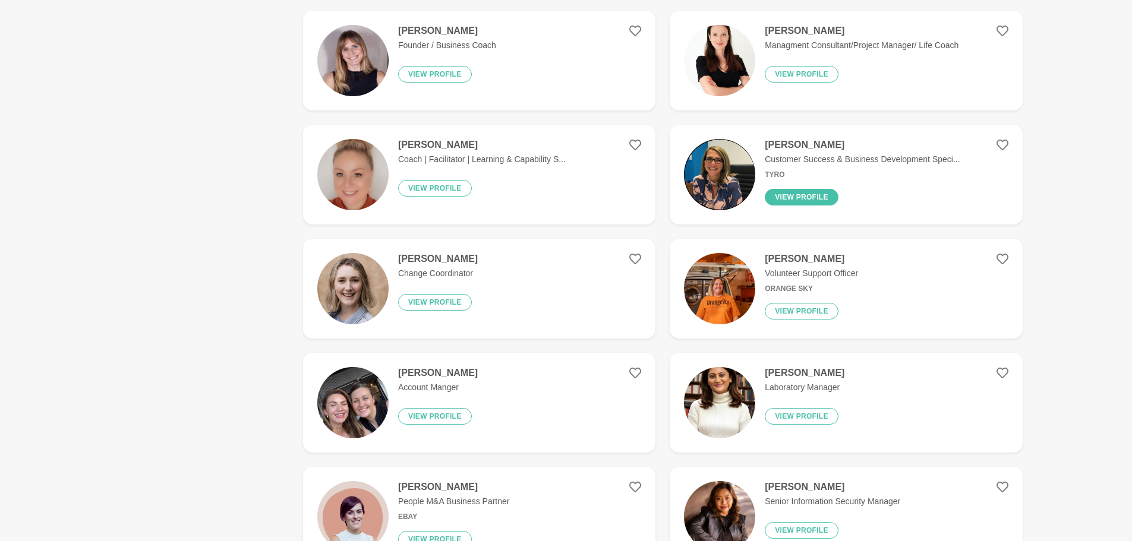
scroll to position [1663, 0]
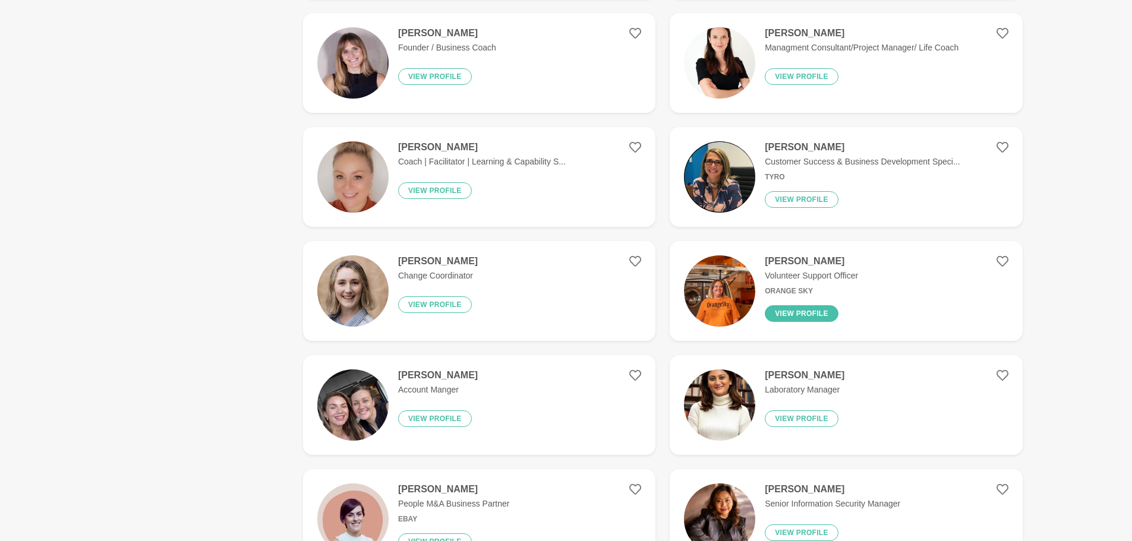
click at [800, 320] on button "View profile" at bounding box center [802, 313] width 74 height 17
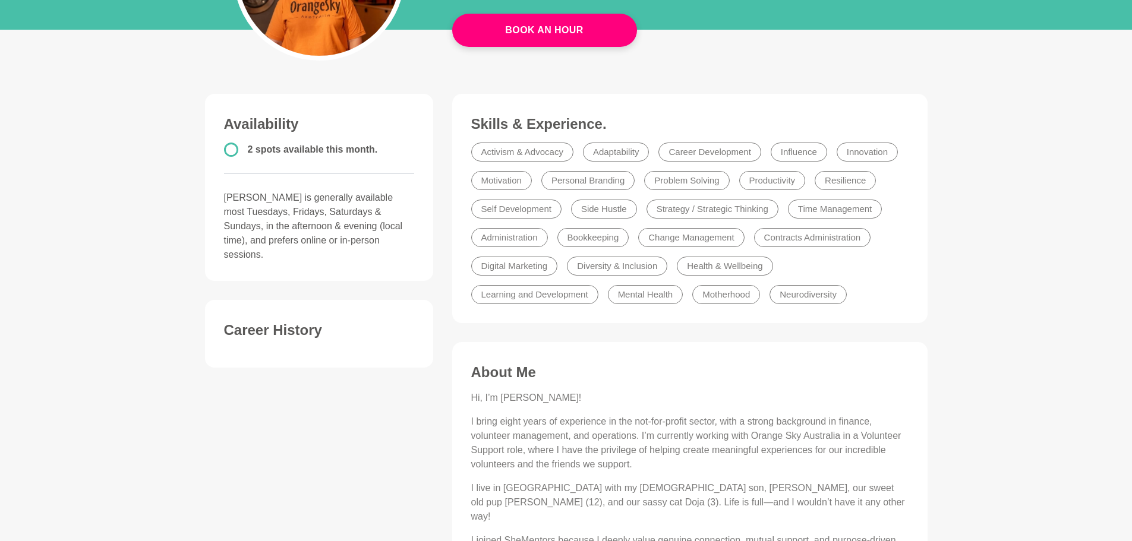
scroll to position [59, 0]
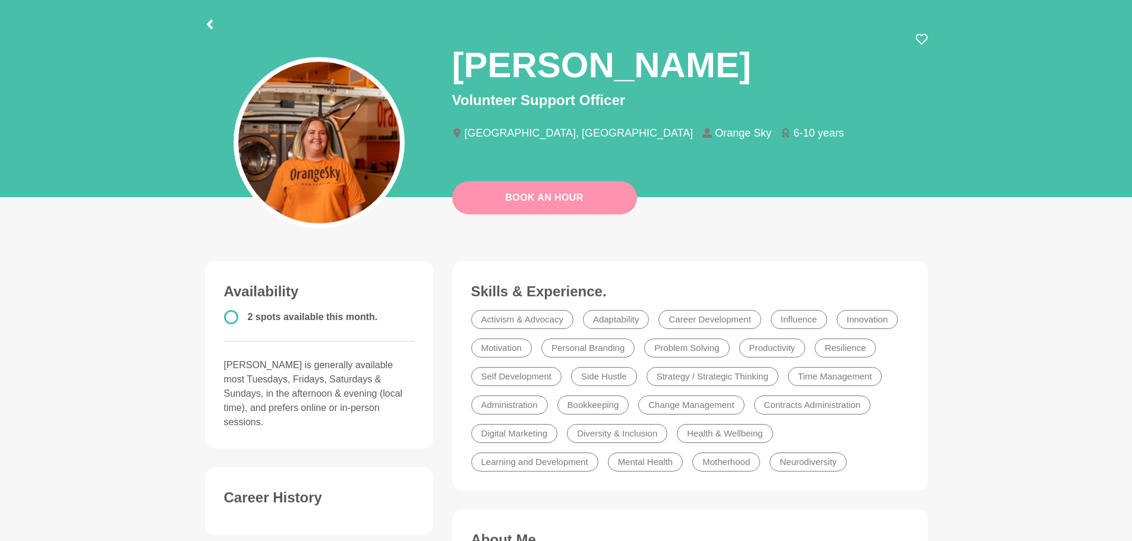
click at [519, 202] on link "Book An Hour" at bounding box center [544, 197] width 185 height 33
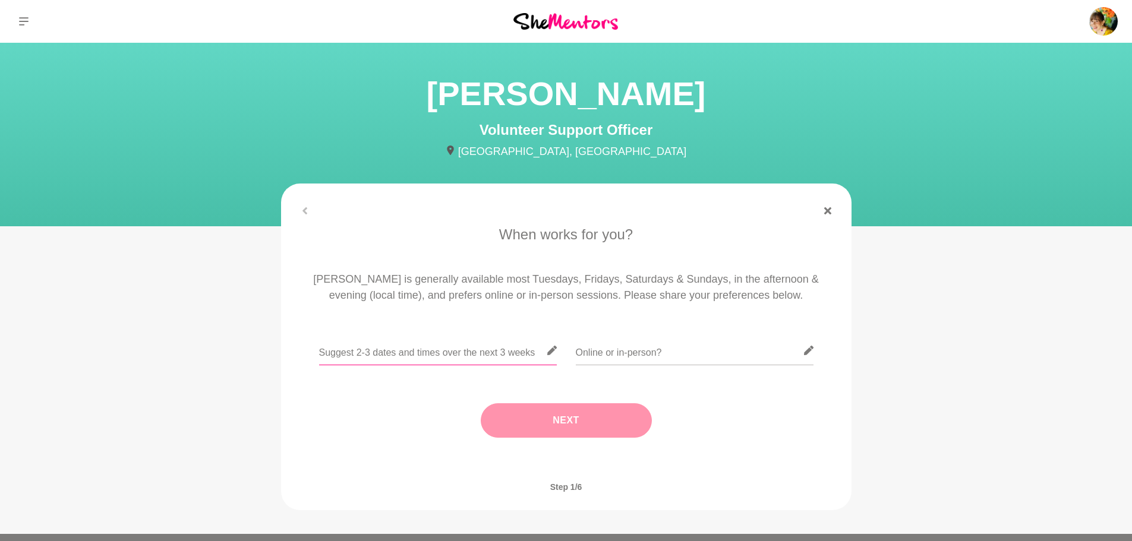
click at [462, 353] on input "text" at bounding box center [438, 350] width 238 height 29
click at [550, 352] on icon at bounding box center [552, 351] width 10 height 10
click at [478, 350] on input "text" at bounding box center [438, 350] width 238 height 29
click at [637, 355] on input "text" at bounding box center [695, 350] width 238 height 29
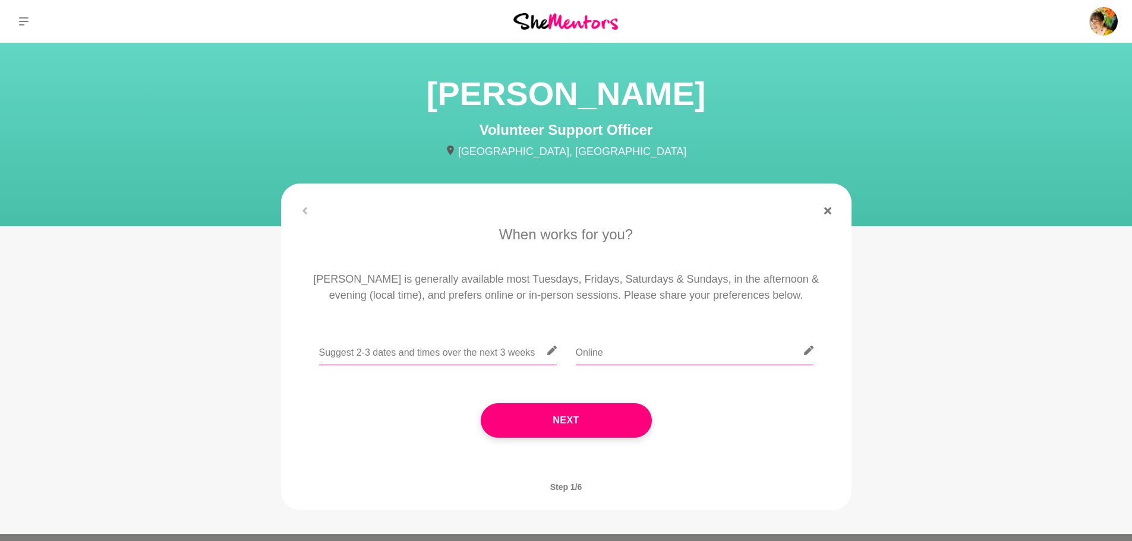
type input "Online"
click at [486, 346] on input "text" at bounding box center [438, 350] width 238 height 29
click at [481, 353] on input "text" at bounding box center [438, 350] width 238 height 29
click at [452, 356] on input "text" at bounding box center [438, 350] width 238 height 29
click at [387, 356] on input "[DATE]" at bounding box center [438, 350] width 238 height 29
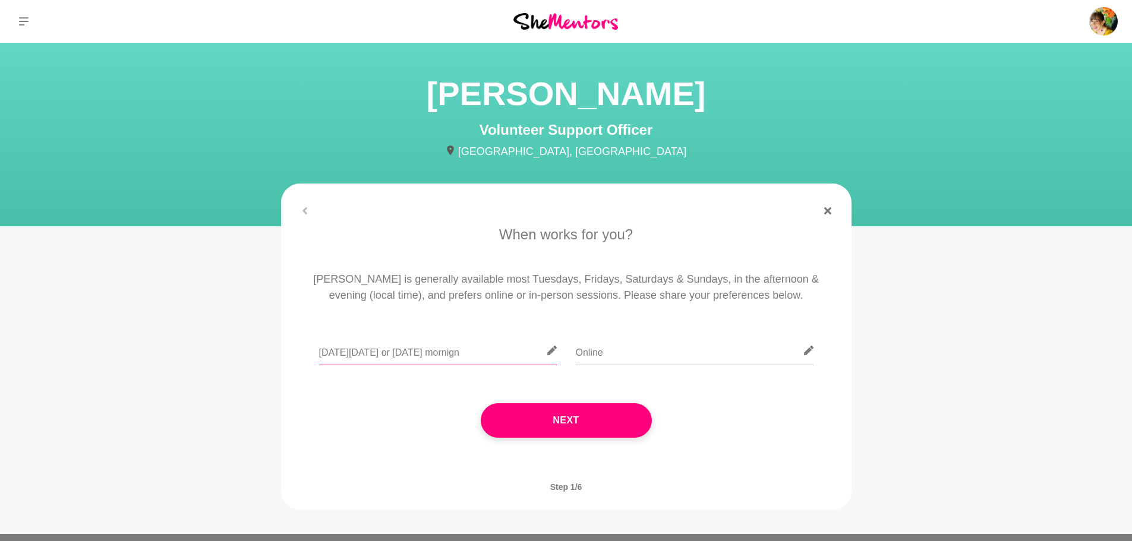
click at [393, 354] on input "[DATE][DATE] or [DATE] mornign" at bounding box center [438, 350] width 238 height 29
click at [334, 351] on input "[DATE][DATE] or [DATE] mornign" at bounding box center [438, 350] width 238 height 29
drag, startPoint x: 541, startPoint y: 352, endPoint x: 459, endPoint y: 350, distance: 82.0
click at [459, 350] on input "Anytime [DATE][DATE] or [DATE] mornign" at bounding box center [438, 350] width 238 height 29
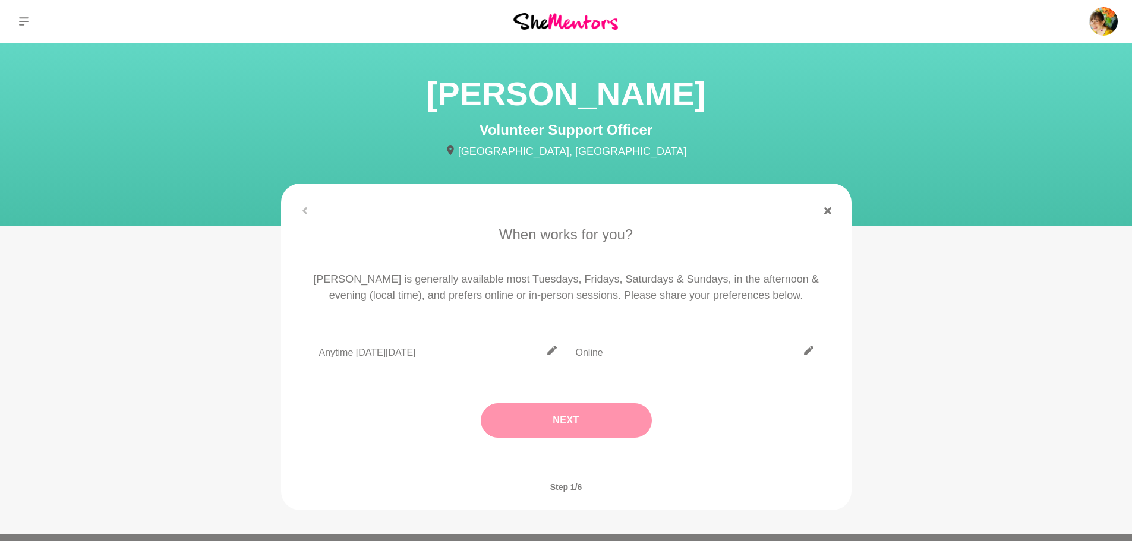
type input "Anytime [DATE][DATE]"
click at [569, 425] on button "Next" at bounding box center [566, 420] width 171 height 34
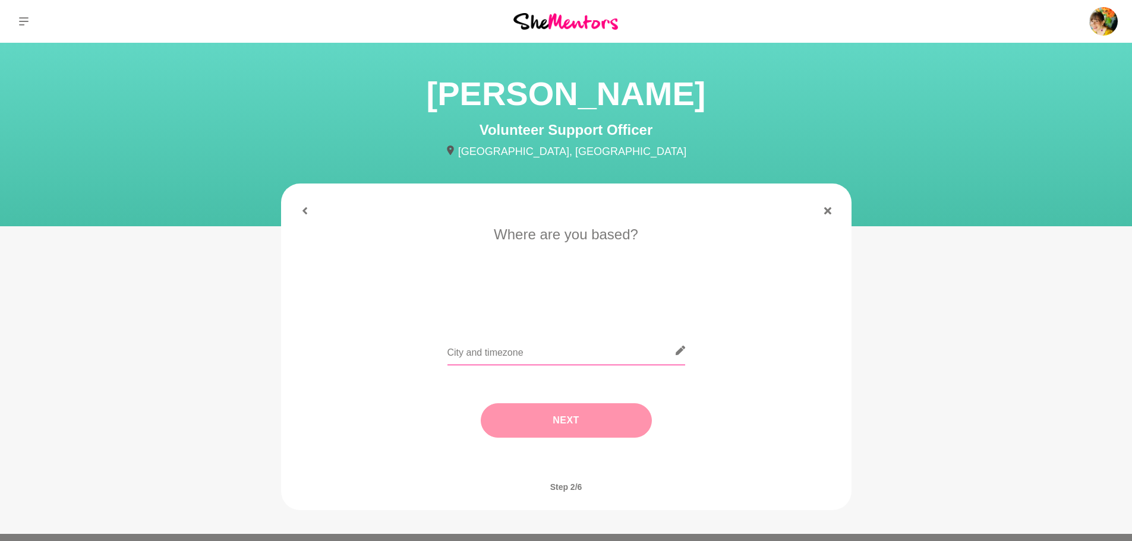
click at [560, 353] on input "text" at bounding box center [566, 350] width 238 height 29
type input "[GEOGRAPHIC_DATA]"
click at [645, 423] on button "Next" at bounding box center [566, 420] width 171 height 34
click at [553, 352] on input "text" at bounding box center [566, 350] width 238 height 29
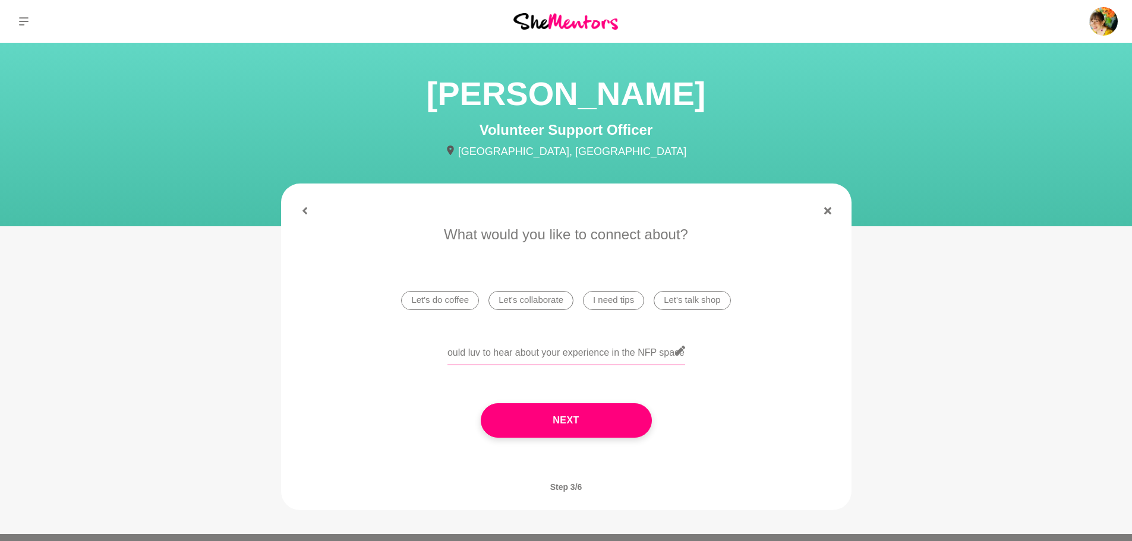
scroll to position [0, 14]
type input "I would luv to hear about your experience in the NFP space"
click at [620, 410] on button "Next" at bounding box center [566, 420] width 171 height 34
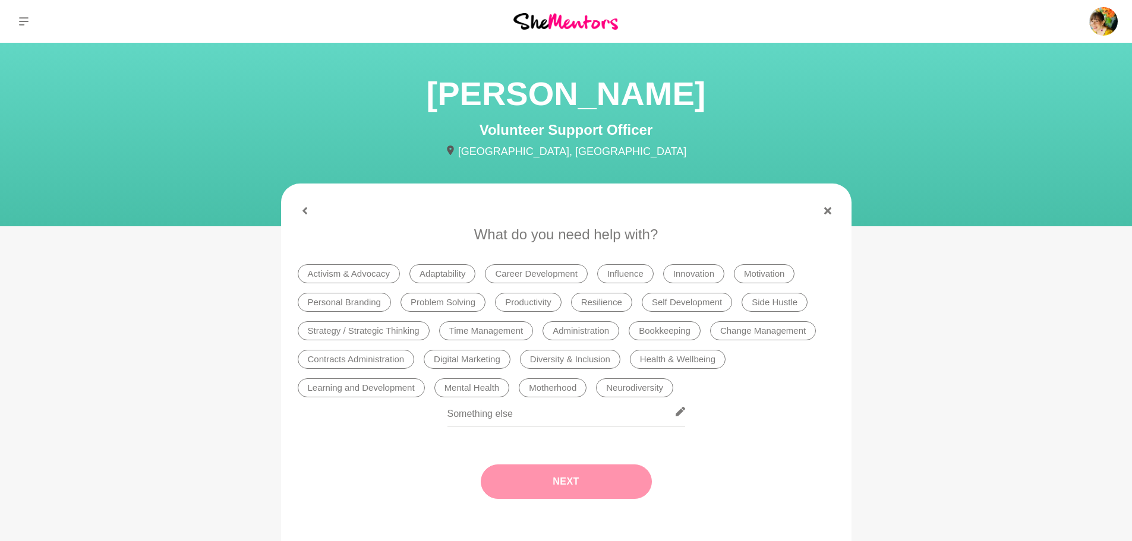
click at [371, 275] on li "Activism & Advocacy" at bounding box center [349, 273] width 102 height 19
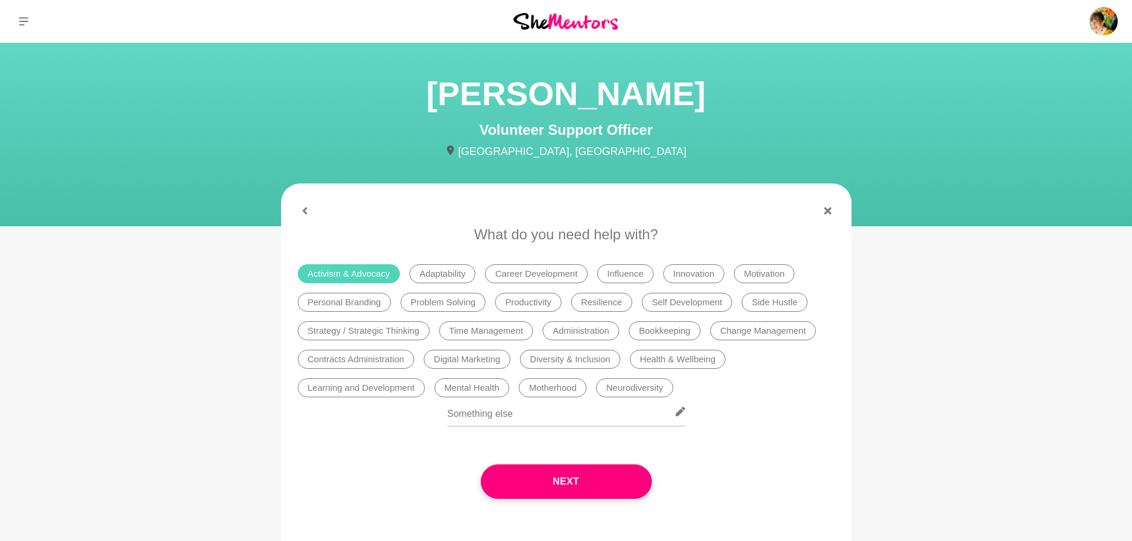
click at [687, 275] on li "Innovation" at bounding box center [693, 273] width 61 height 19
drag, startPoint x: 707, startPoint y: 274, endPoint x: 715, endPoint y: 273, distance: 8.5
click at [708, 274] on li "Innovation" at bounding box center [693, 273] width 61 height 19
click at [751, 271] on li "Motivation" at bounding box center [764, 273] width 61 height 19
click at [664, 299] on li "Self Development" at bounding box center [687, 302] width 90 height 19
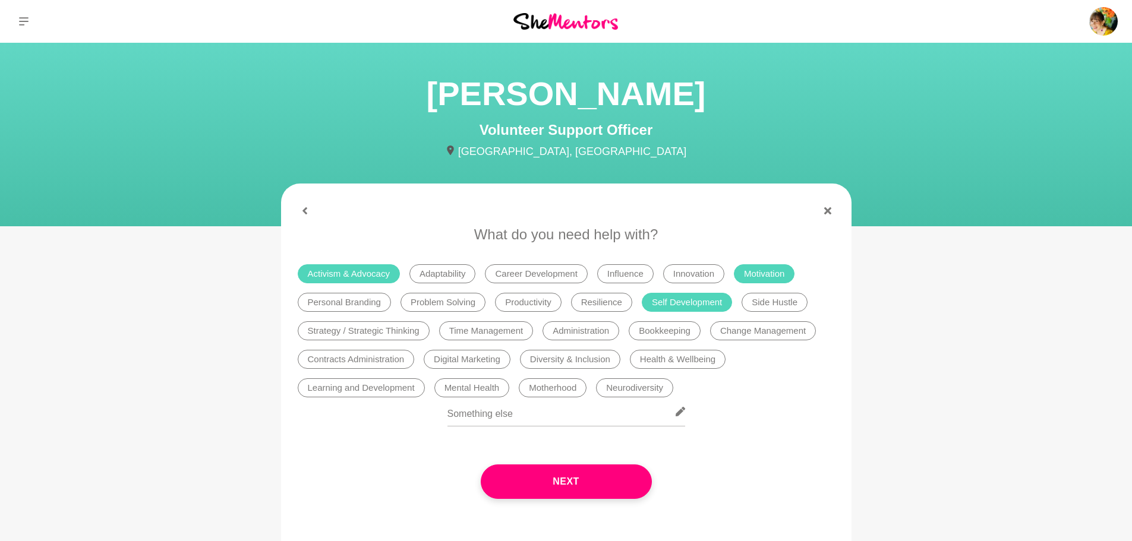
click at [368, 304] on li "Personal Branding" at bounding box center [344, 302] width 93 height 19
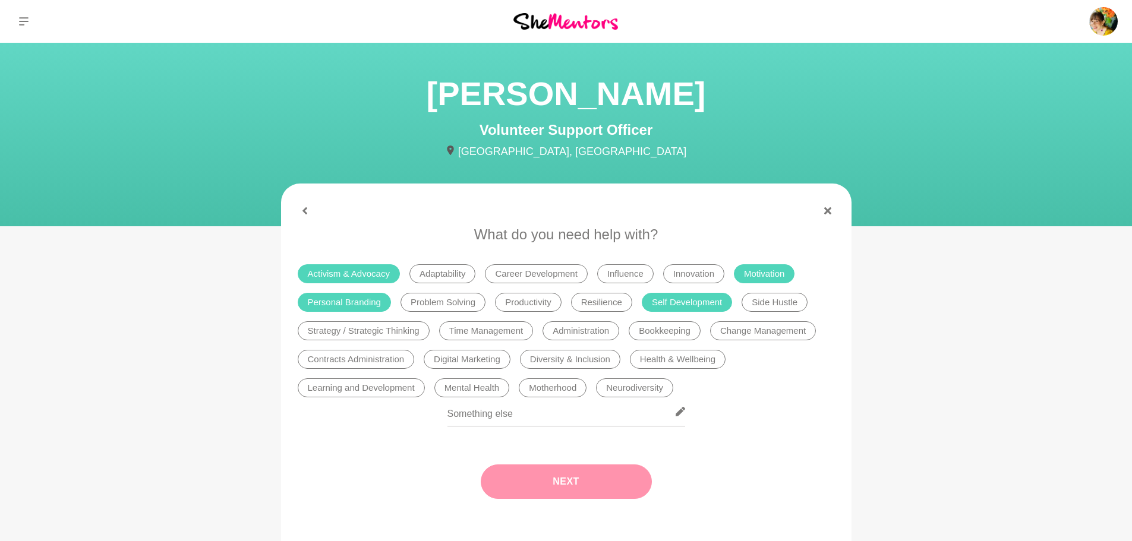
click at [576, 485] on button "Next" at bounding box center [566, 482] width 171 height 34
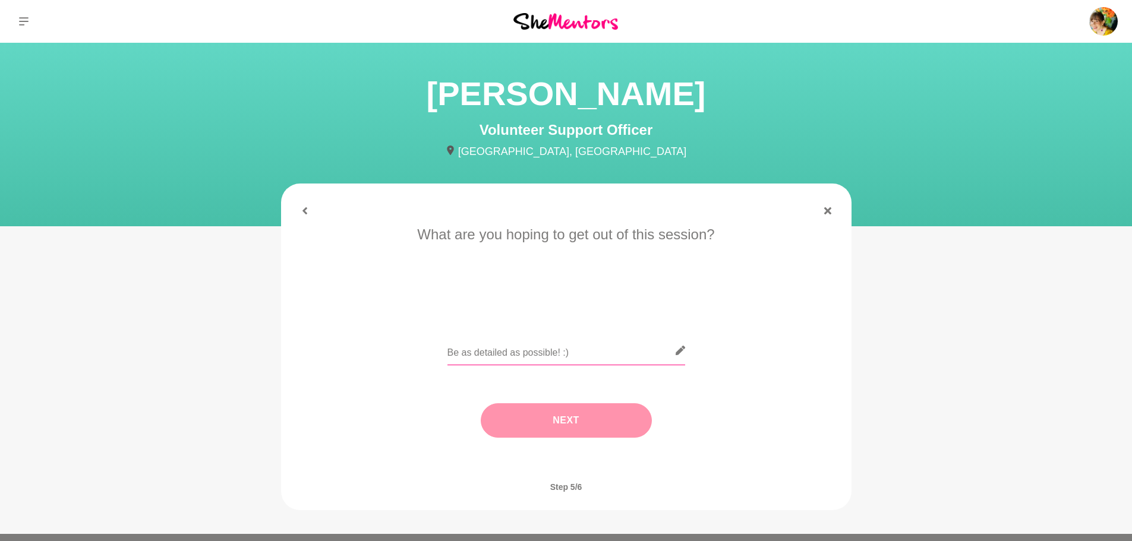
click at [562, 355] on input "text" at bounding box center [566, 350] width 238 height 29
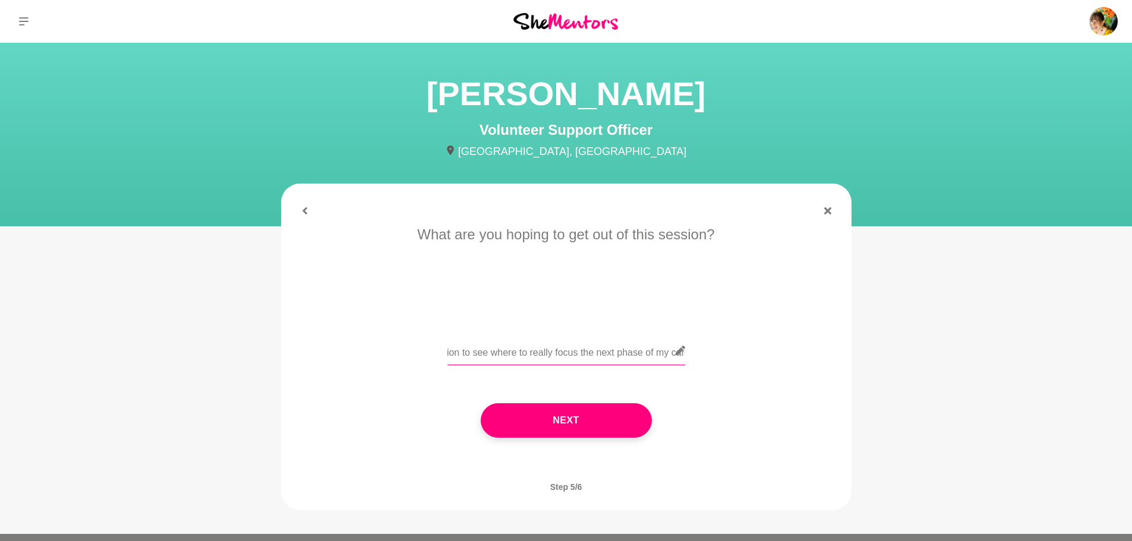
scroll to position [0, 245]
click at [527, 350] on input "A bit of an insight into the NFP space and bit of motivation to see where to re…" at bounding box center [566, 350] width 238 height 29
type input "A bit of an insight into the NFP space and bit of motivation to see where to fo…"
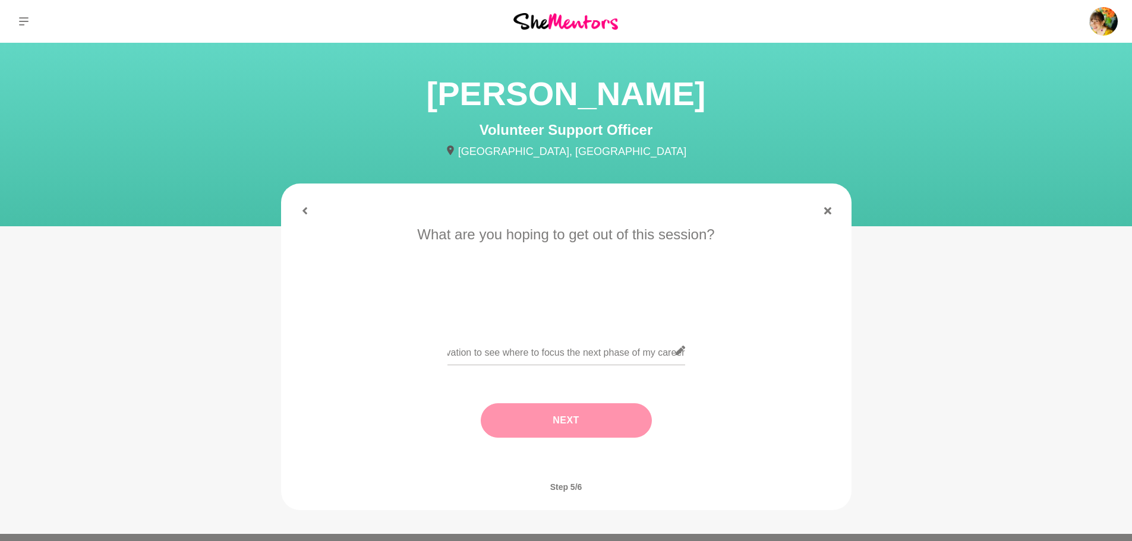
click at [546, 421] on button "Next" at bounding box center [566, 420] width 171 height 34
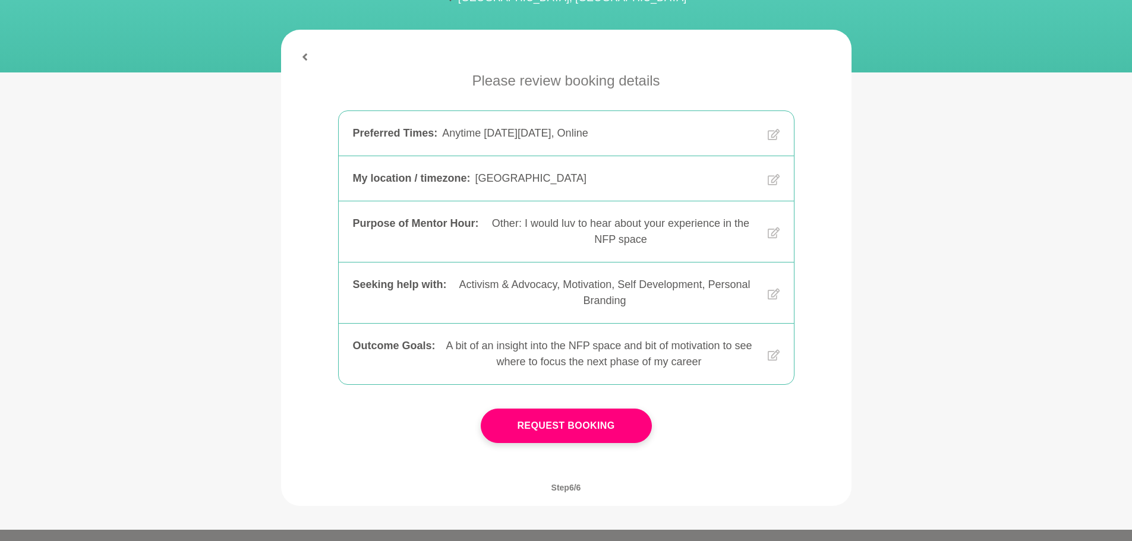
scroll to position [285, 0]
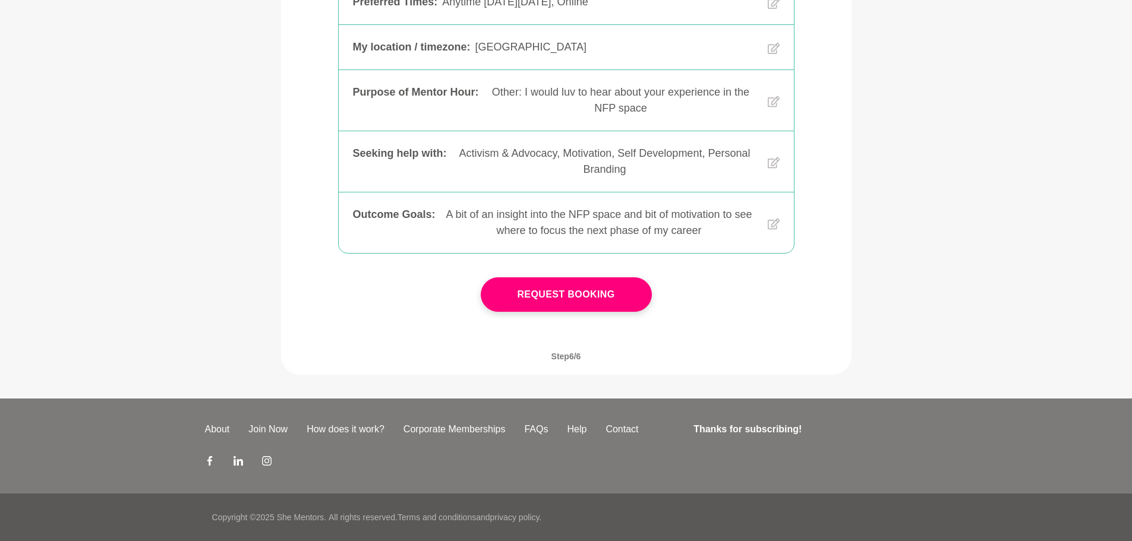
click at [604, 295] on button "Request Booking" at bounding box center [566, 294] width 171 height 34
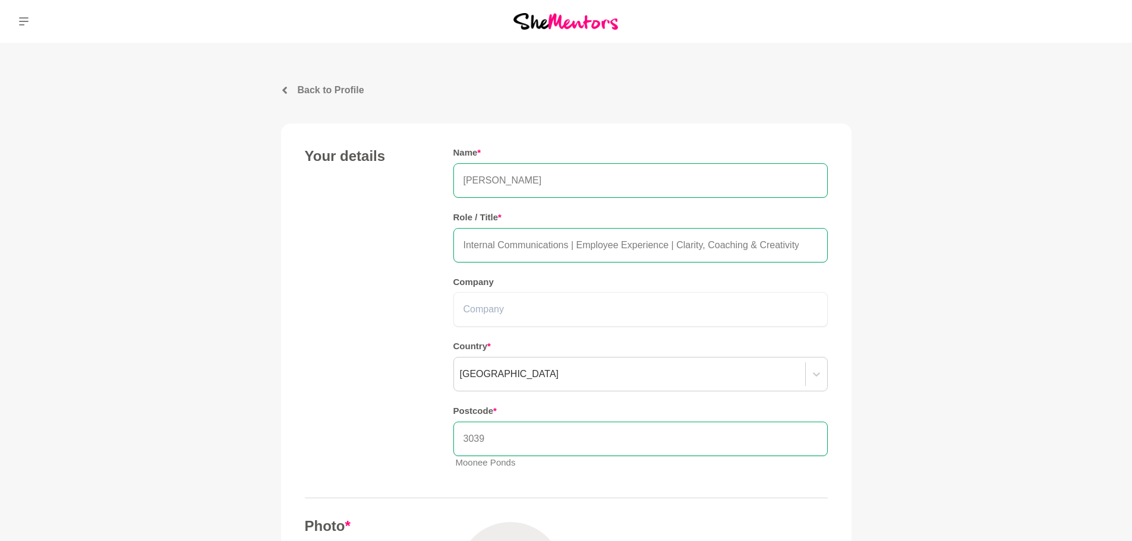
click at [542, 23] on img at bounding box center [565, 21] width 105 height 16
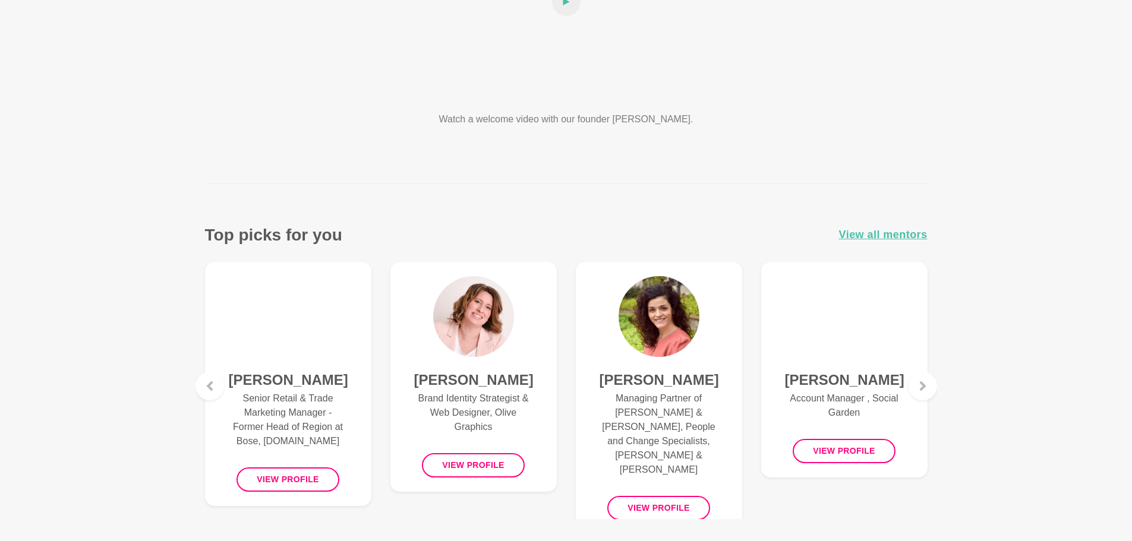
scroll to position [356, 0]
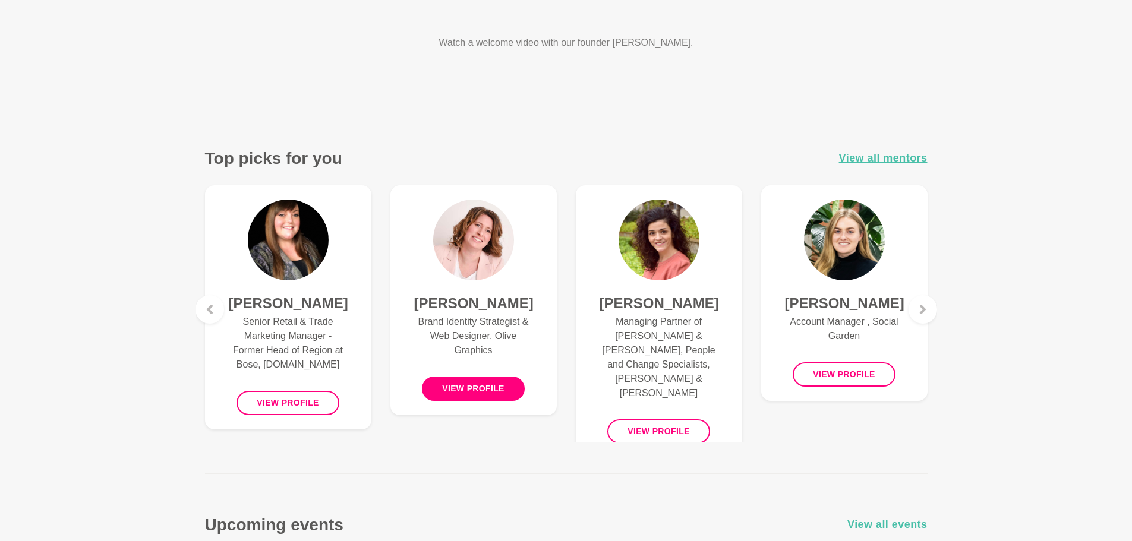
click at [467, 401] on button "View profile" at bounding box center [473, 389] width 103 height 24
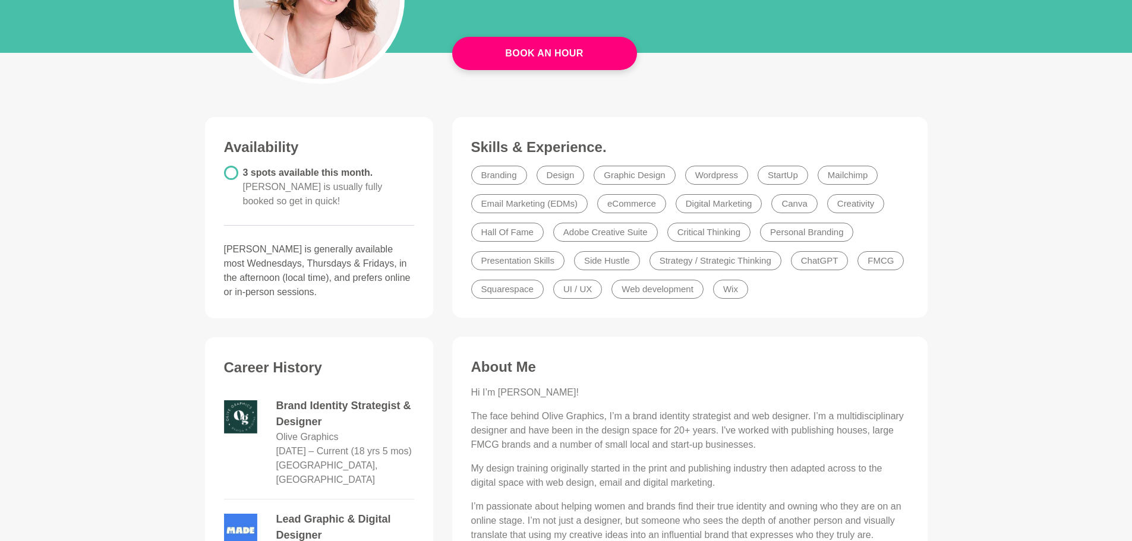
scroll to position [59, 0]
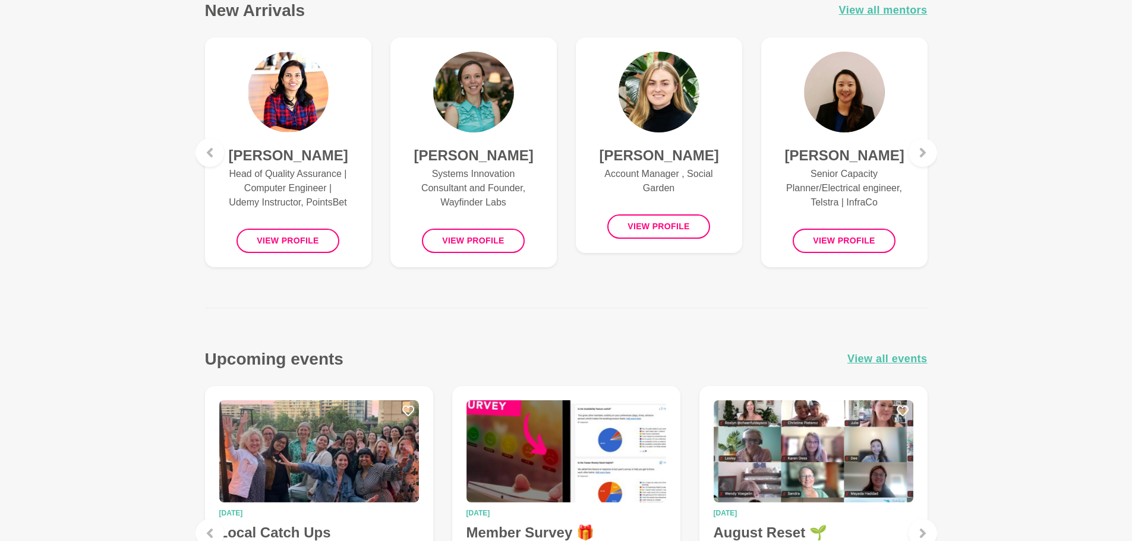
scroll to position [832, 0]
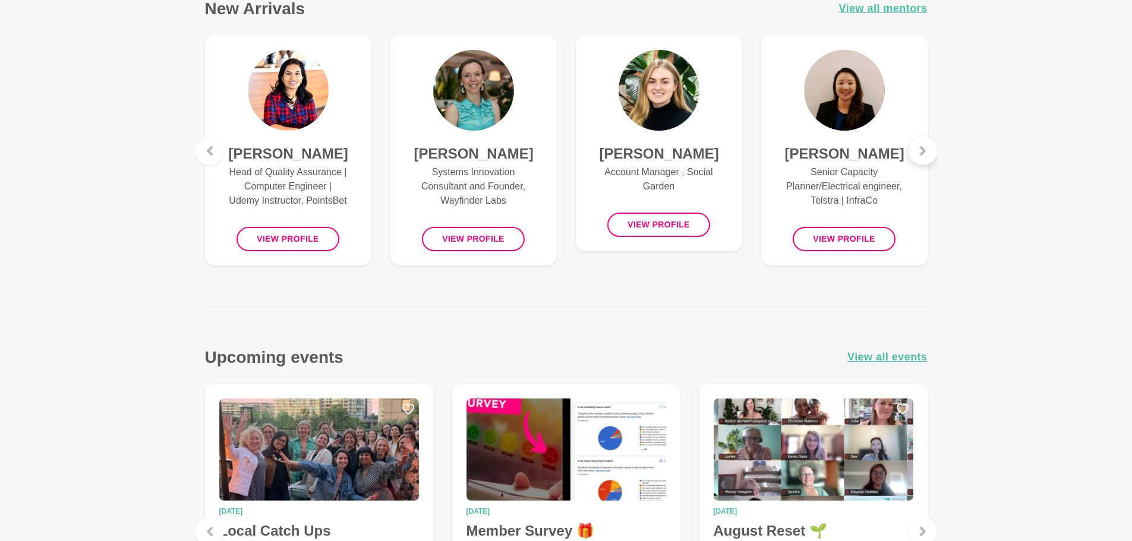
click at [930, 144] on div at bounding box center [922, 151] width 29 height 29
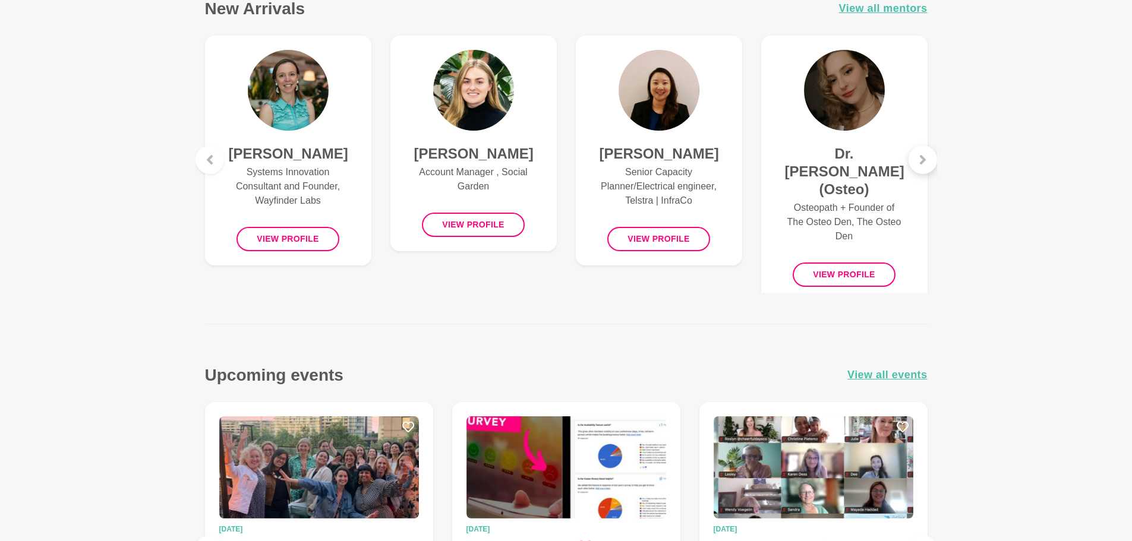
click at [926, 163] on icon at bounding box center [923, 160] width 10 height 10
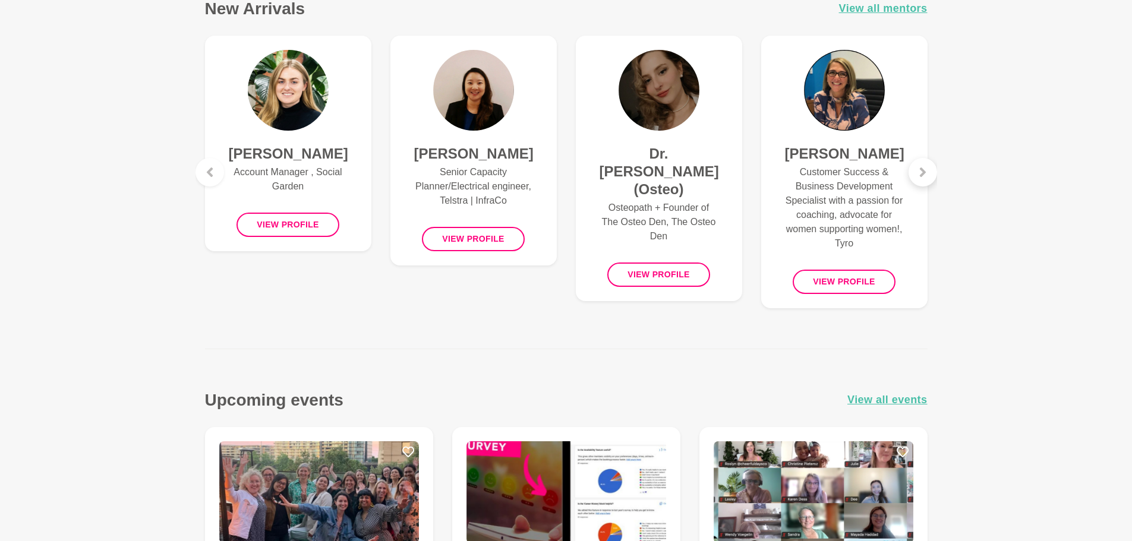
click at [926, 163] on div at bounding box center [922, 172] width 29 height 29
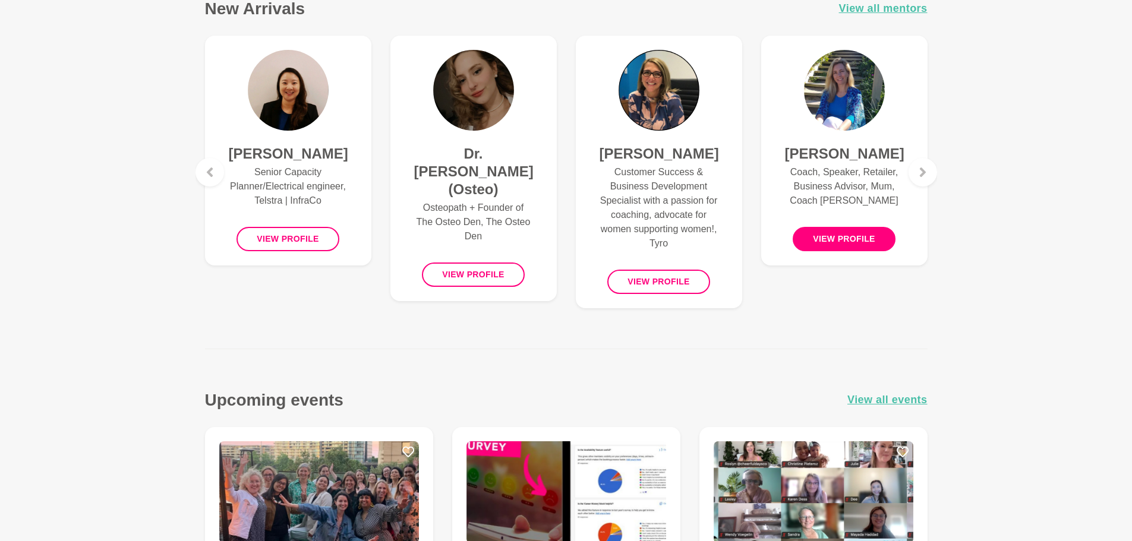
click at [846, 251] on button "View profile" at bounding box center [843, 239] width 103 height 24
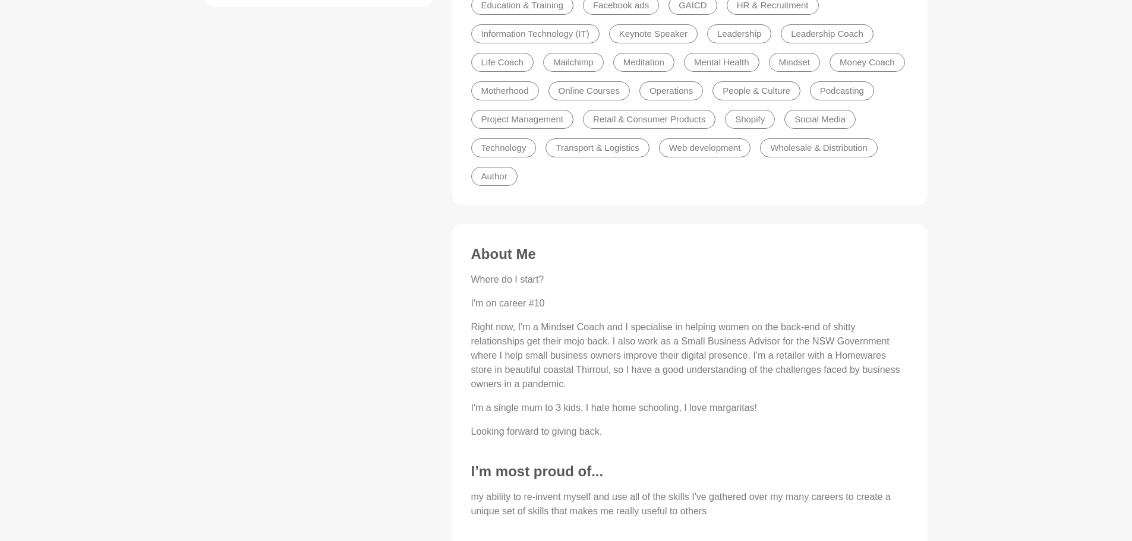
scroll to position [713, 0]
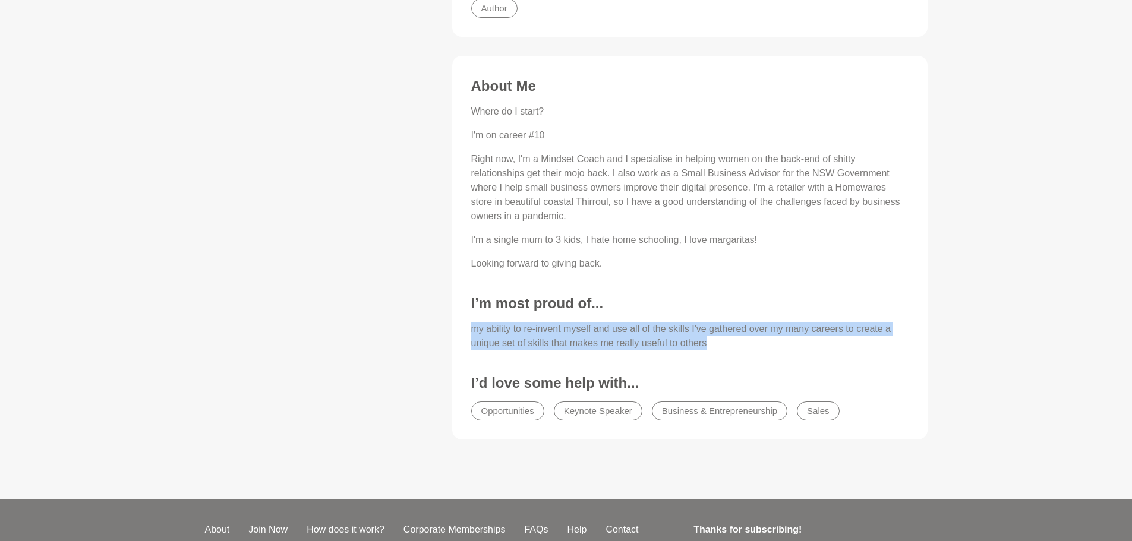
drag, startPoint x: 707, startPoint y: 346, endPoint x: 446, endPoint y: 327, distance: 261.4
click at [446, 327] on div "Skills & Experience. Communication Confidence Emotional Intelligence Empathy In…" at bounding box center [690, 33] width 494 height 851
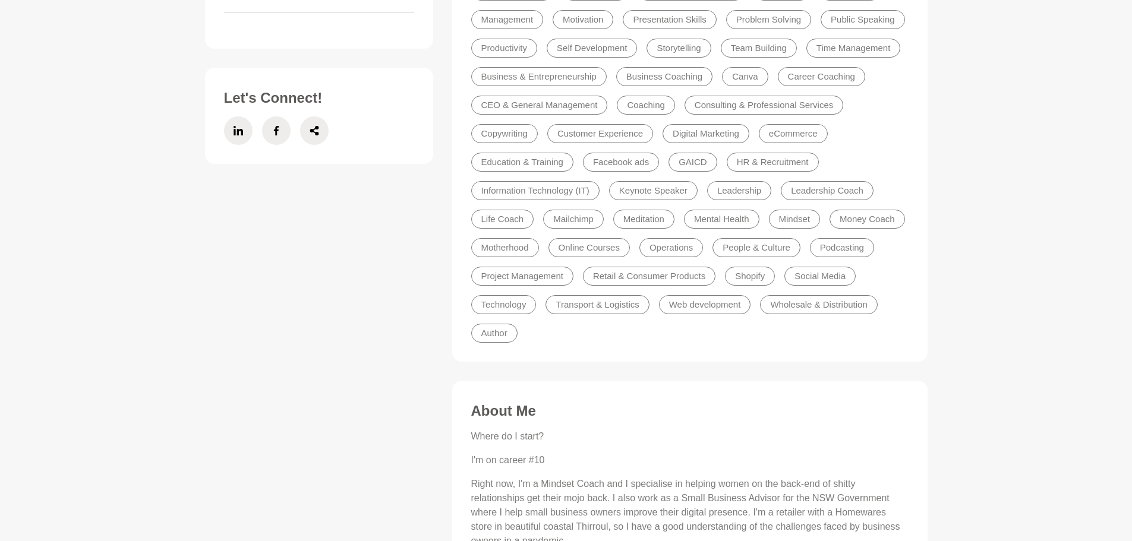
scroll to position [594, 0]
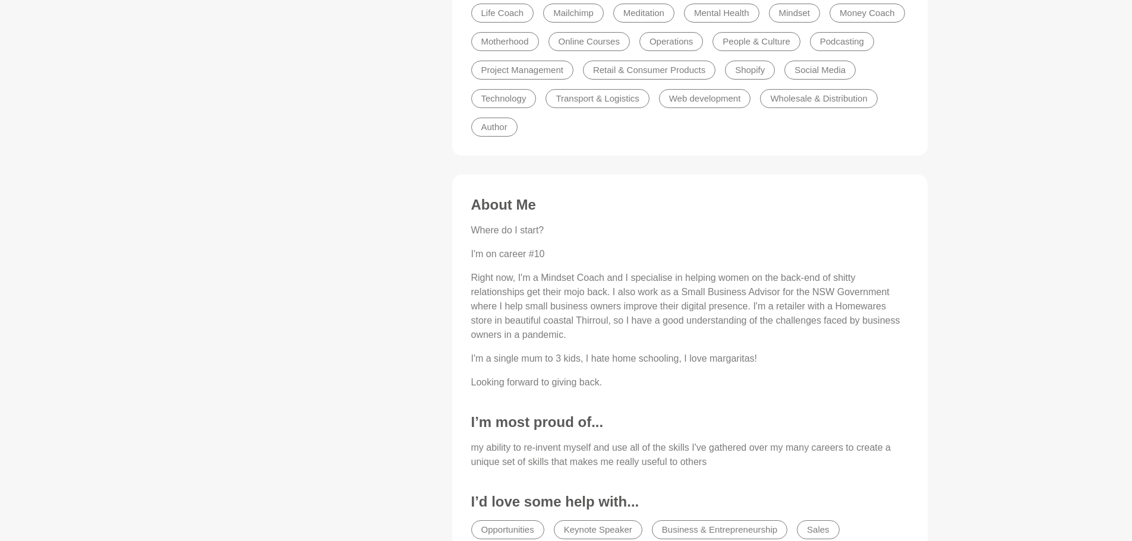
click at [510, 271] on p "Right now, I'm a Mindset Coach and I specialise in helping women on the back-en…" at bounding box center [689, 306] width 437 height 71
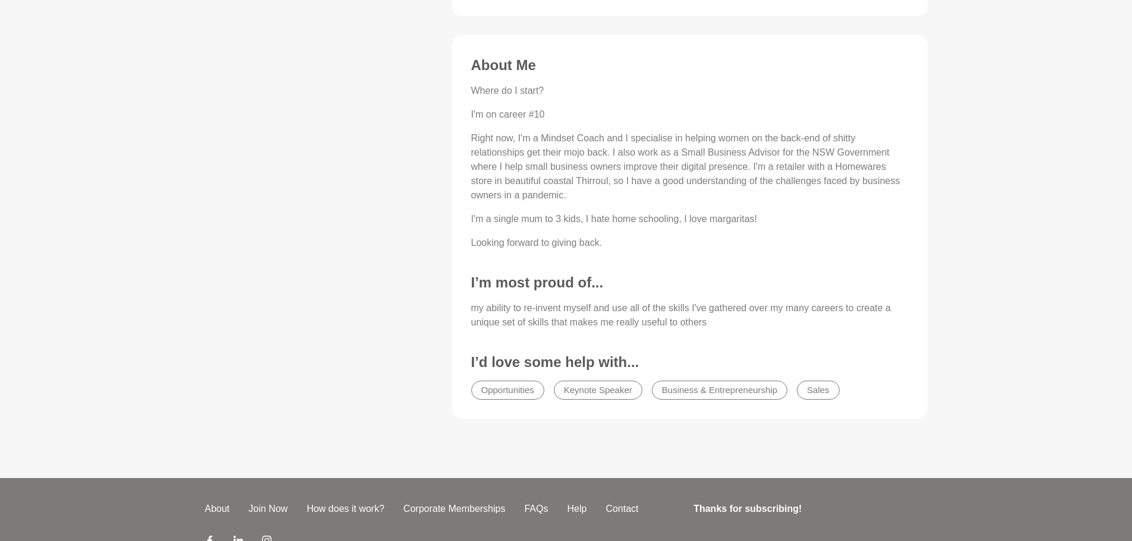
scroll to position [772, 0]
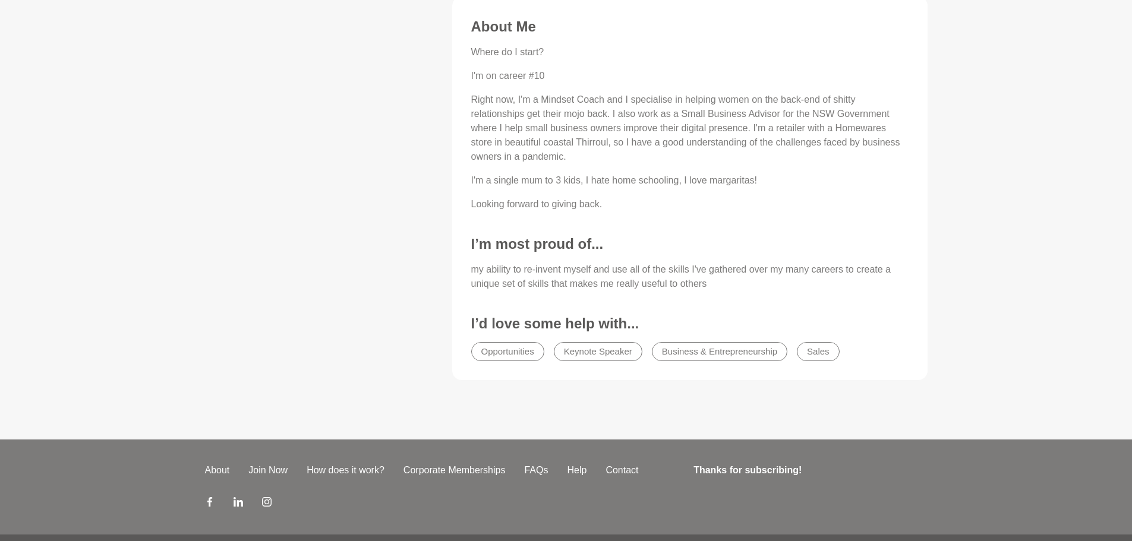
click at [507, 352] on li "Opportunities" at bounding box center [507, 351] width 73 height 19
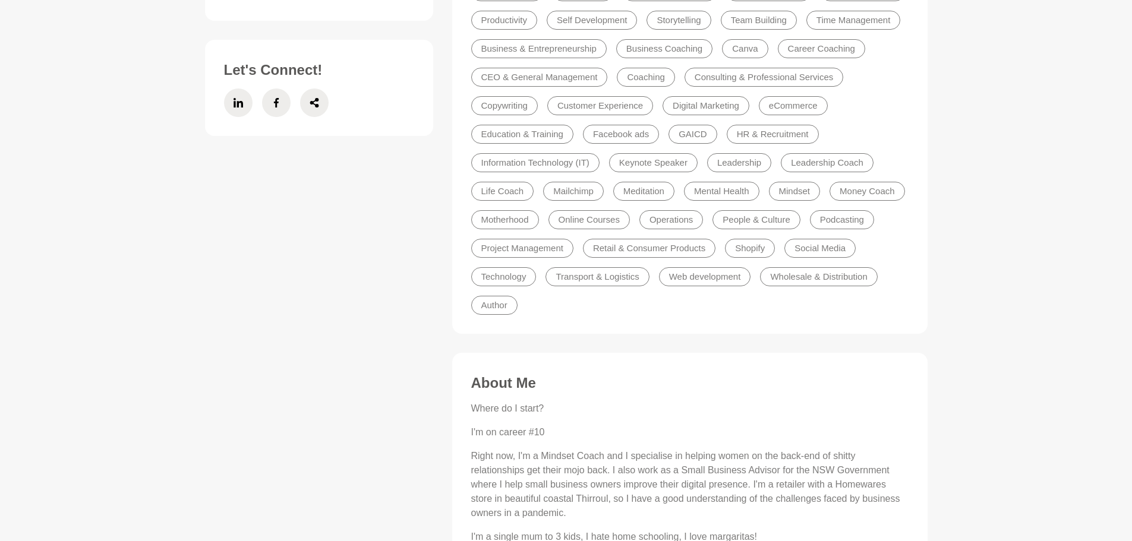
scroll to position [59, 0]
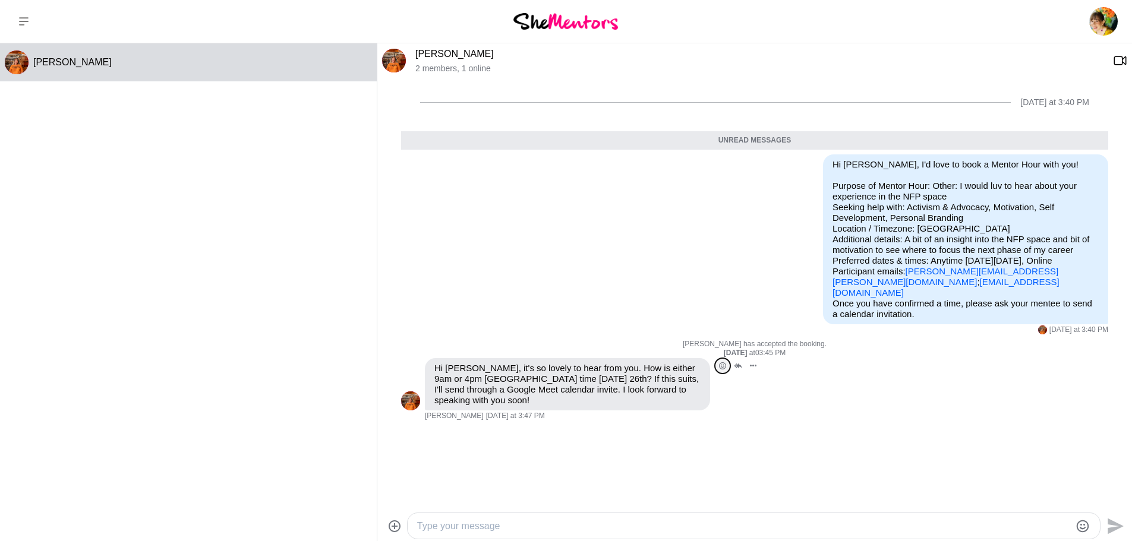
click at [720, 362] on icon "Open Reaction Selector" at bounding box center [722, 365] width 7 height 7
click at [492, 335] on div "Select Reaction: Heart" at bounding box center [493, 340] width 11 height 11
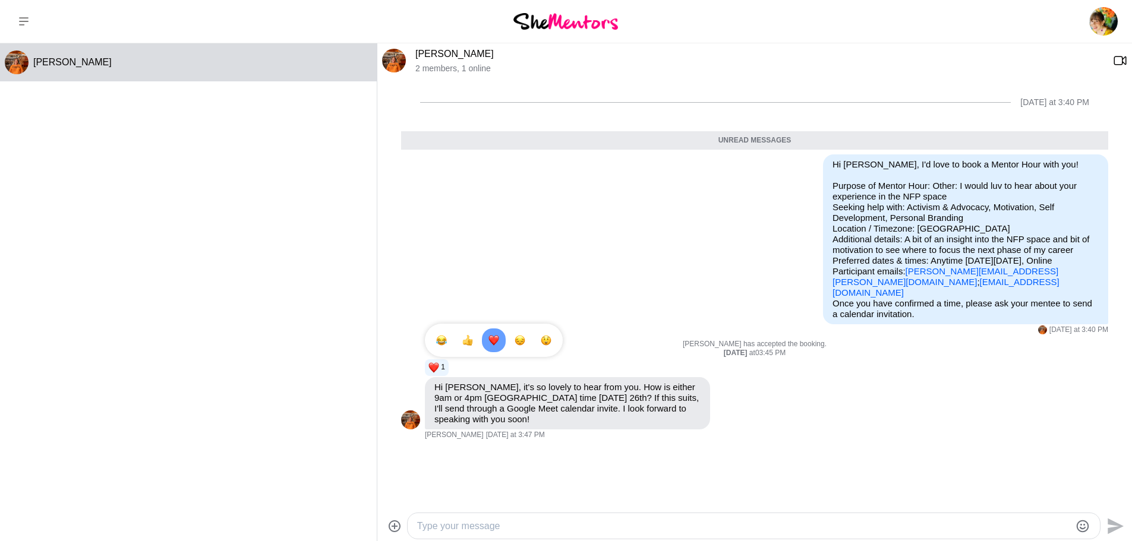
click at [498, 526] on textarea "Type your message" at bounding box center [743, 526] width 653 height 14
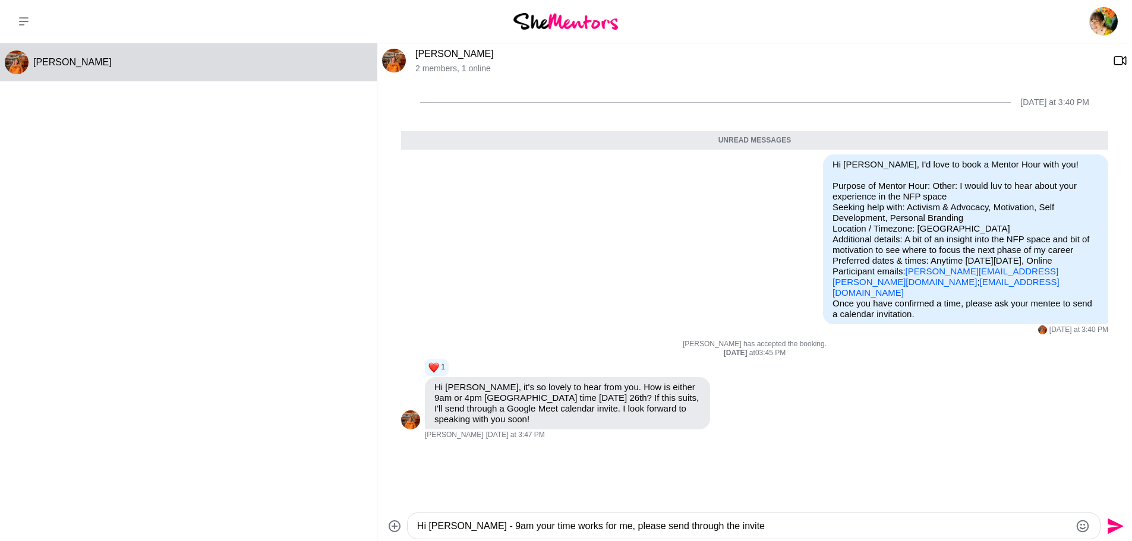
click at [453, 530] on textarea "Hi Kate - 9am your time works for me, please send through the invite" at bounding box center [743, 526] width 653 height 14
click at [842, 525] on textarea "Hi Kate - lovely to ehar form you too. 9am your time works for me, please send …" at bounding box center [743, 526] width 653 height 14
type textarea "Hi Kate - lovely to ehar form you too. 9am your time works for me, please send …"
click at [1082, 527] on icon "Emoji picker" at bounding box center [1082, 526] width 14 height 14
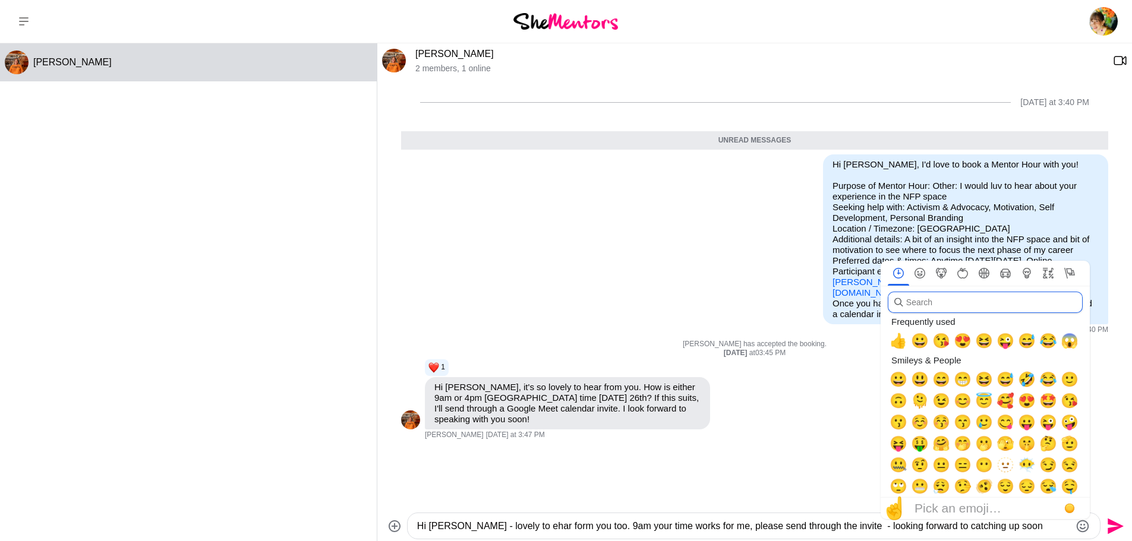
click at [942, 301] on input "search" at bounding box center [985, 302] width 195 height 21
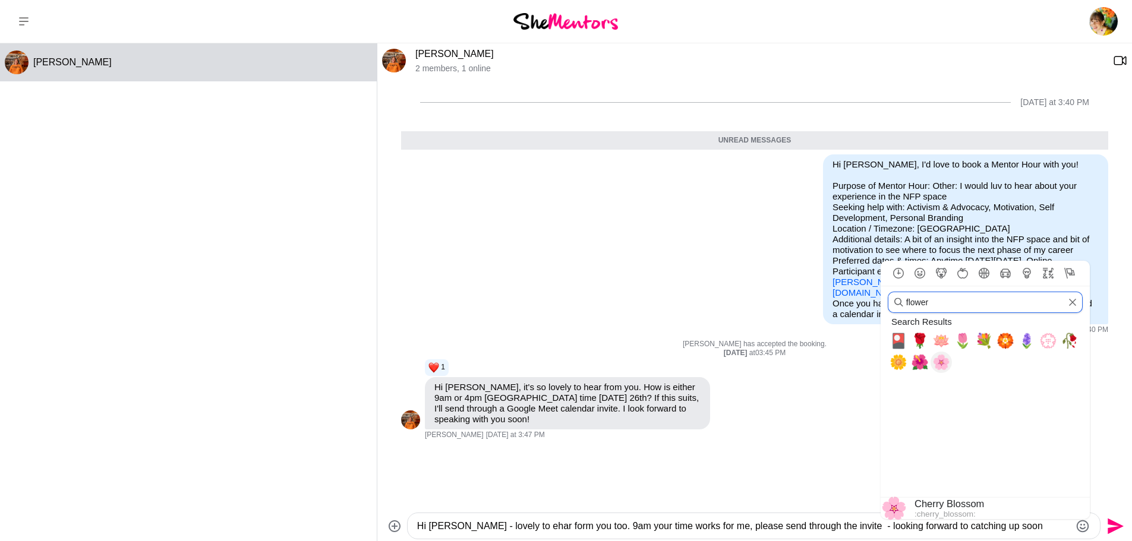
type input "flower"
click at [940, 355] on span "🌸" at bounding box center [941, 362] width 18 height 17
click at [1007, 535] on div "Hi Kate - lovely to ehar form you too. 9am your time works for me, please send …" at bounding box center [754, 526] width 692 height 26
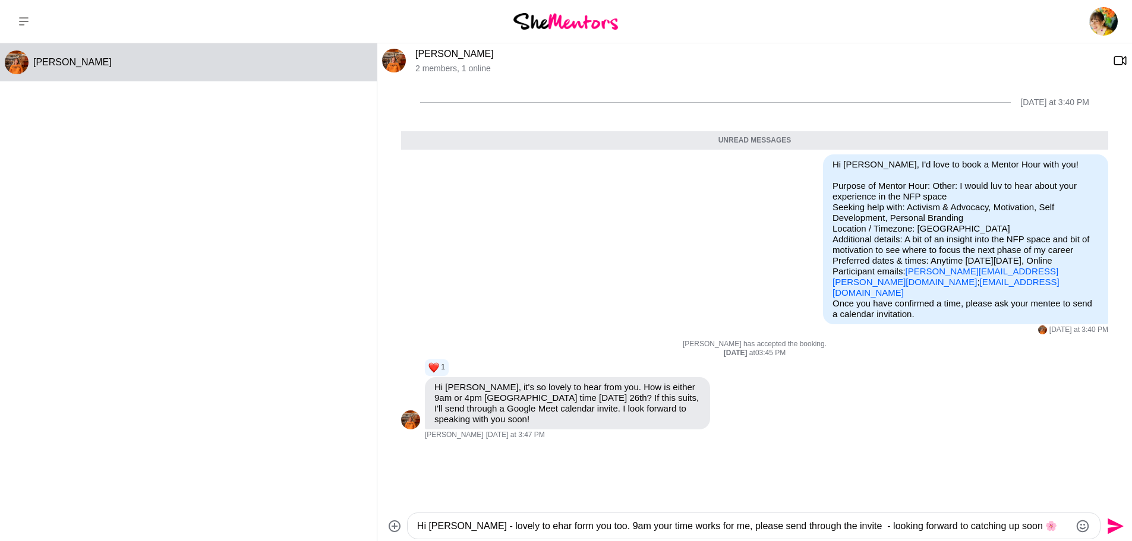
click at [1015, 522] on textarea "Hi Kate - lovely to ehar form you too. 9am your time works for me, please send …" at bounding box center [743, 526] width 653 height 14
click at [976, 527] on textarea "Hi Kate - lovely to ehar form you too. 9am your time works for me, please send …" at bounding box center [743, 526] width 653 height 14
type textarea "Hi Kate - lovely to ehar form you too. 9am your time works for me, please send …"
click at [1110, 522] on icon "Send" at bounding box center [1115, 526] width 16 height 16
